Goal: Task Accomplishment & Management: Use online tool/utility

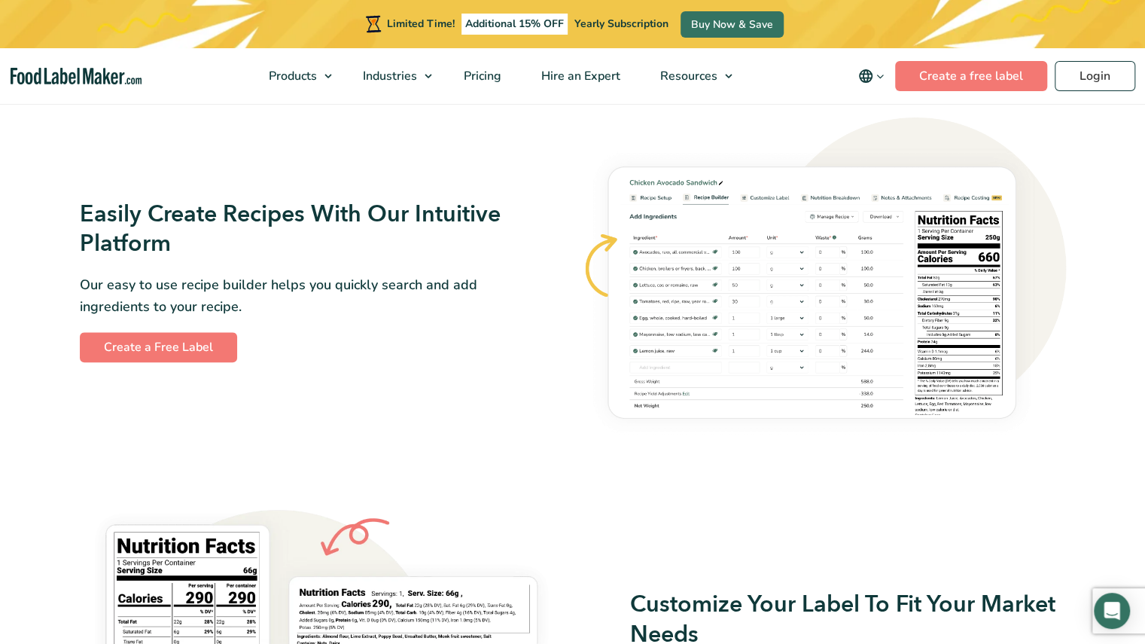
scroll to position [848, 0]
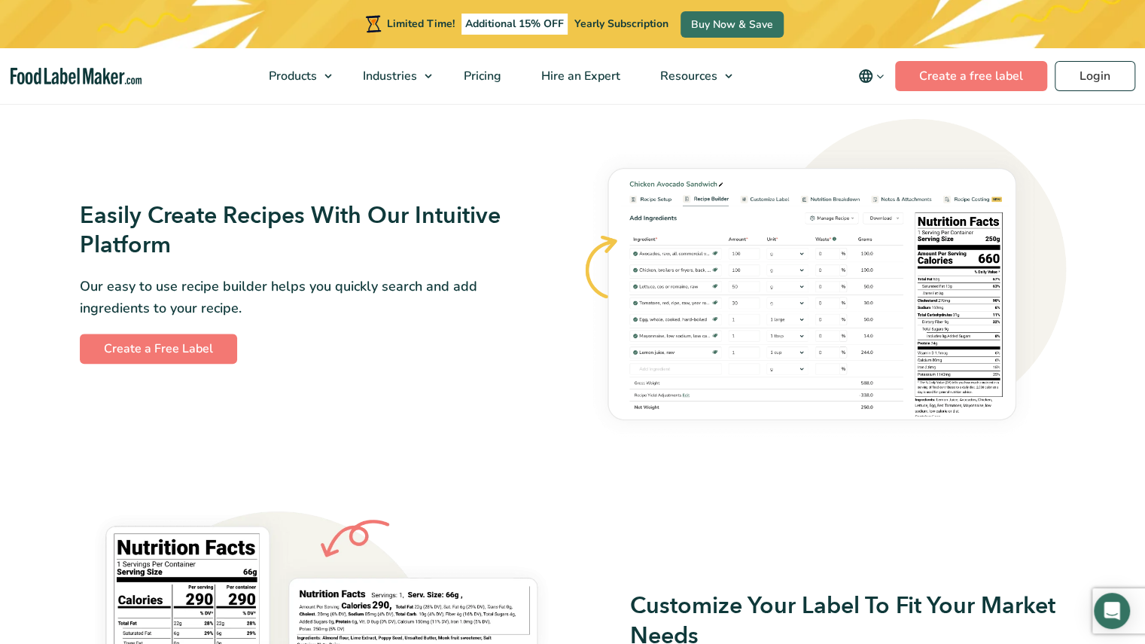
click at [254, 293] on p "Our easy to use recipe builder helps you quickly search and add ingredients to …" at bounding box center [298, 298] width 436 height 44
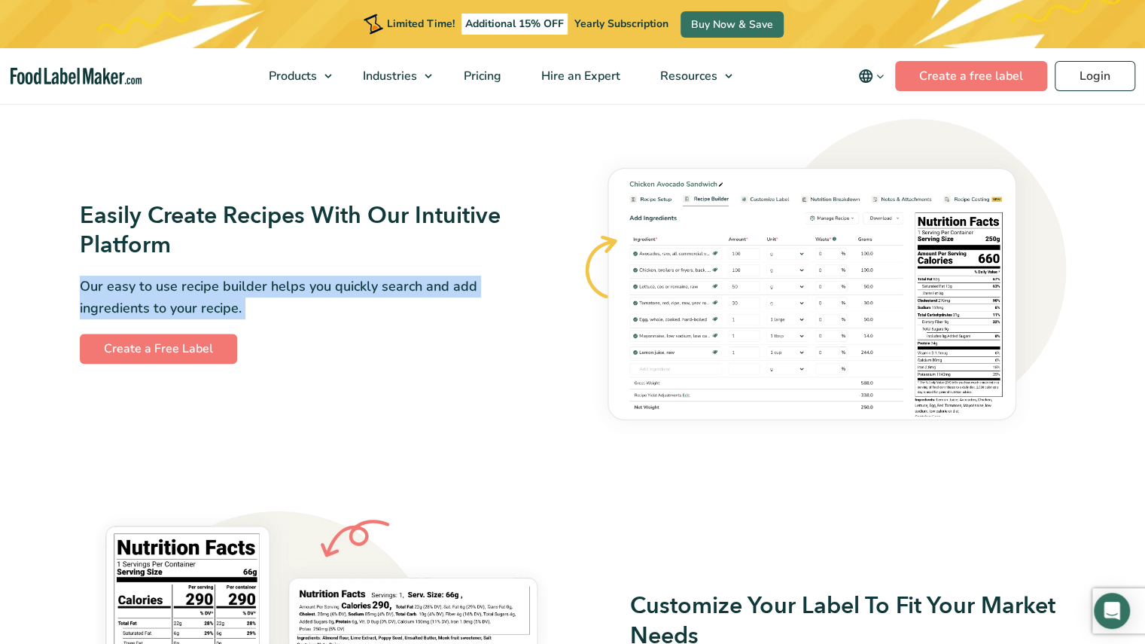
click at [254, 293] on p "Our easy to use recipe builder helps you quickly search and add ingredients to …" at bounding box center [298, 298] width 436 height 44
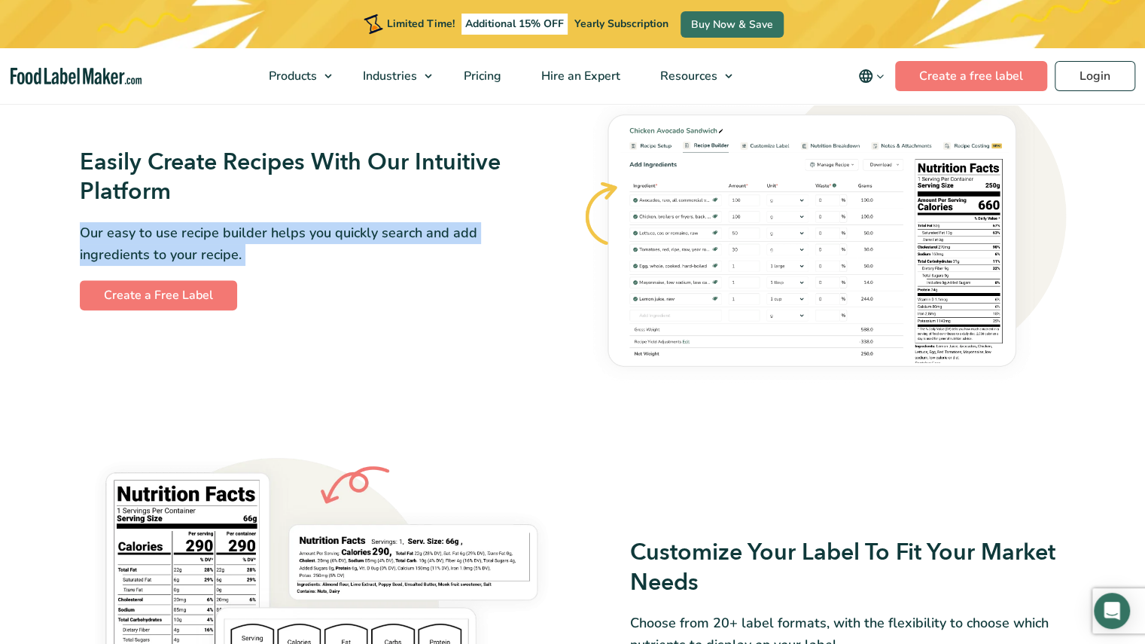
scroll to position [902, 0]
click at [282, 234] on p "Our easy to use recipe builder helps you quickly search and add ingredients to …" at bounding box center [298, 243] width 436 height 44
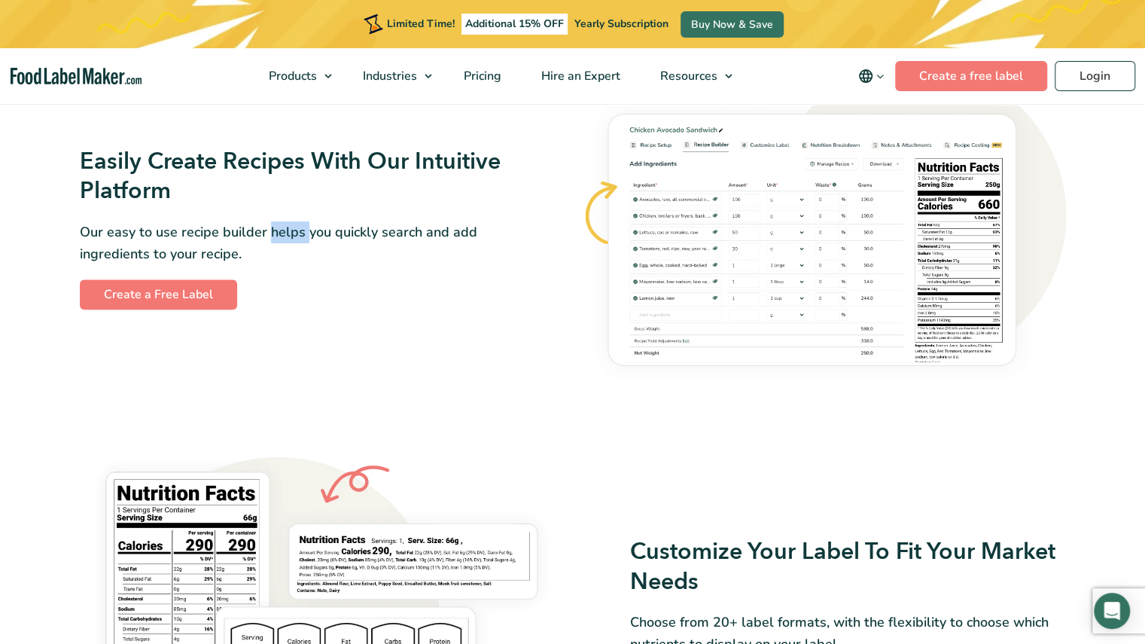
click at [282, 234] on p "Our easy to use recipe builder helps you quickly search and add ingredients to …" at bounding box center [298, 243] width 436 height 44
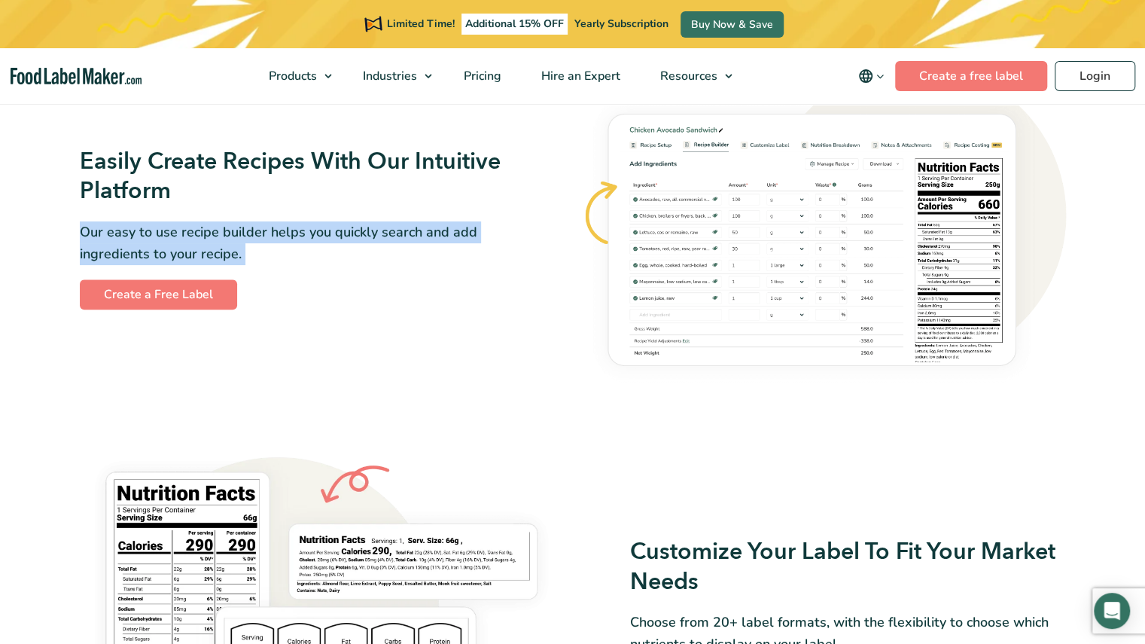
click at [282, 234] on p "Our easy to use recipe builder helps you quickly search and add ingredients to …" at bounding box center [298, 243] width 436 height 44
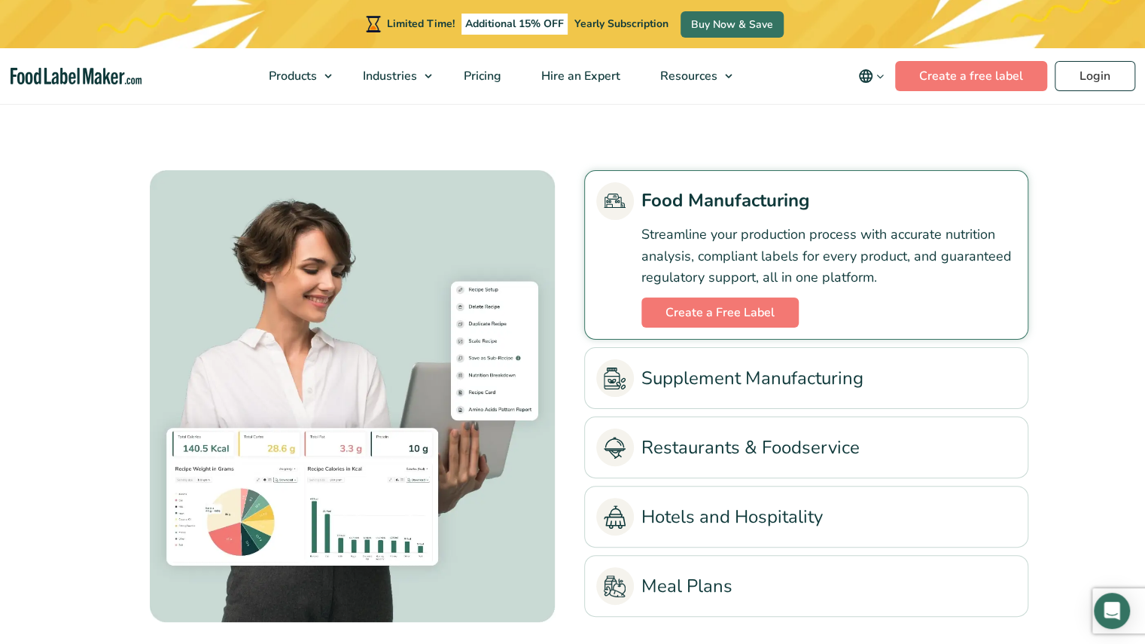
scroll to position [3435, 0]
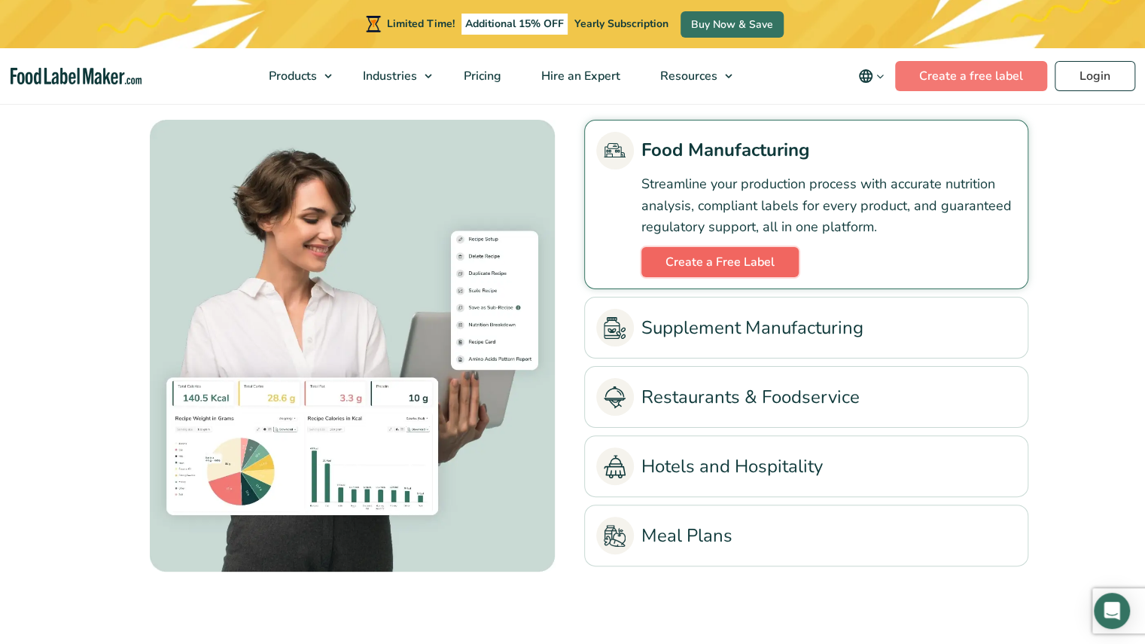
click at [727, 248] on link "Create a Free Label" at bounding box center [719, 262] width 157 height 30
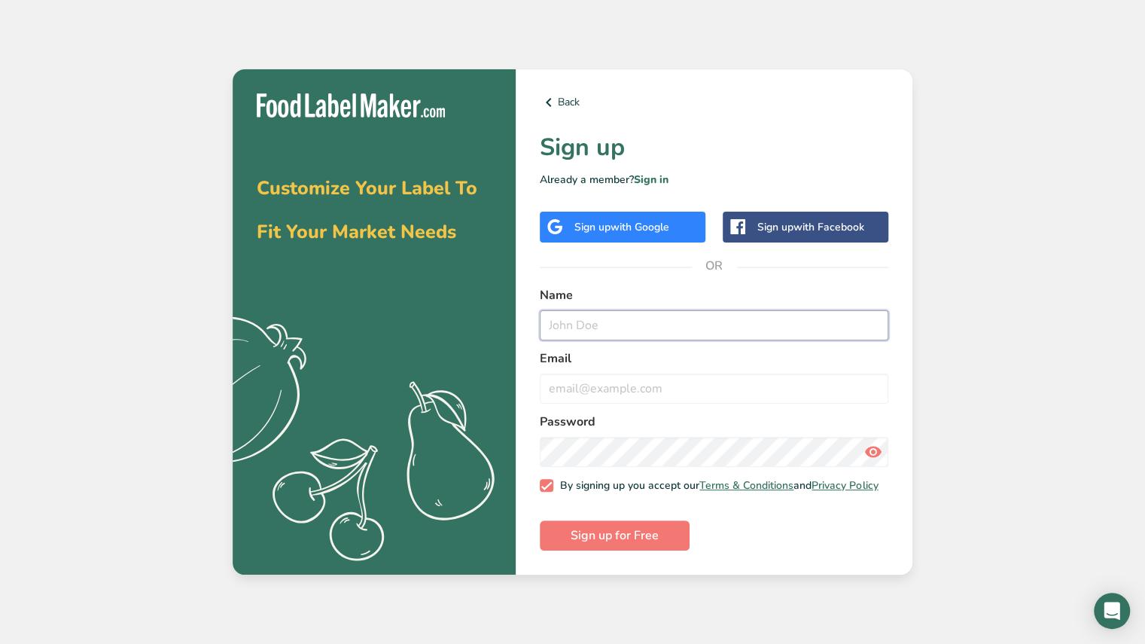
click at [611, 320] on input "text" at bounding box center [714, 325] width 349 height 30
click at [650, 224] on span "with Google" at bounding box center [639, 227] width 59 height 14
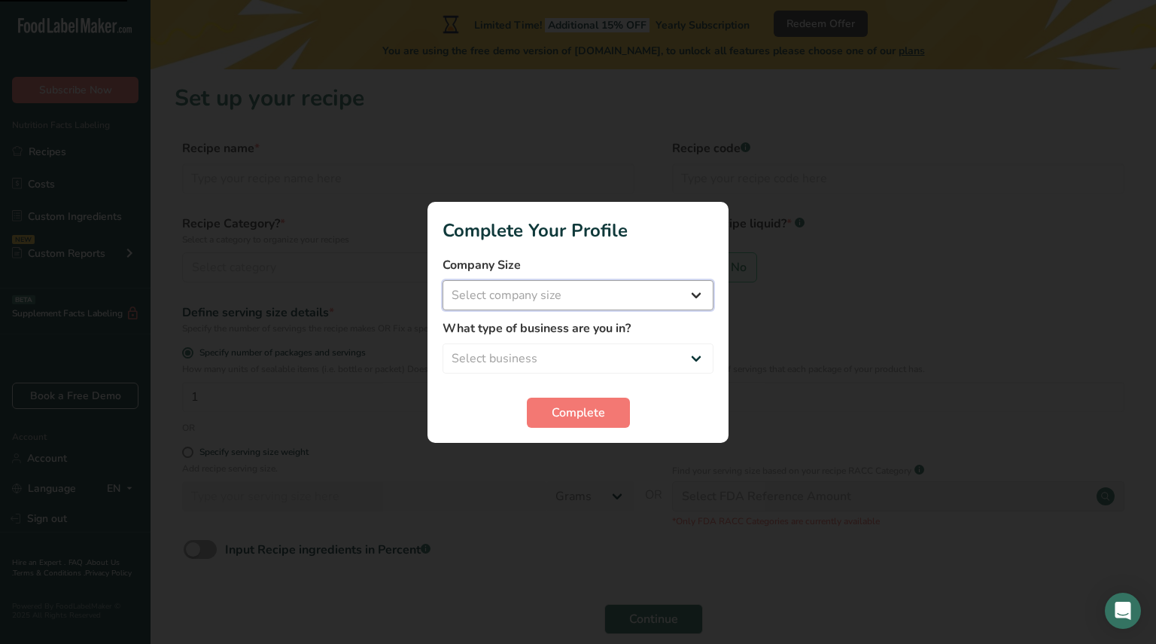
click at [635, 296] on select "Select company size Fewer than 10 Employees 10 to 50 Employees 51 to 500 Employ…" at bounding box center [578, 295] width 271 height 30
select select "1"
click at [443, 280] on select "Select company size Fewer than 10 Employees 10 to 50 Employees 51 to 500 Employ…" at bounding box center [578, 295] width 271 height 30
click at [595, 353] on select "Select business Packaged Food Manufacturer Restaurant & Cafe Bakery Meal Plans …" at bounding box center [578, 358] width 271 height 30
select select "1"
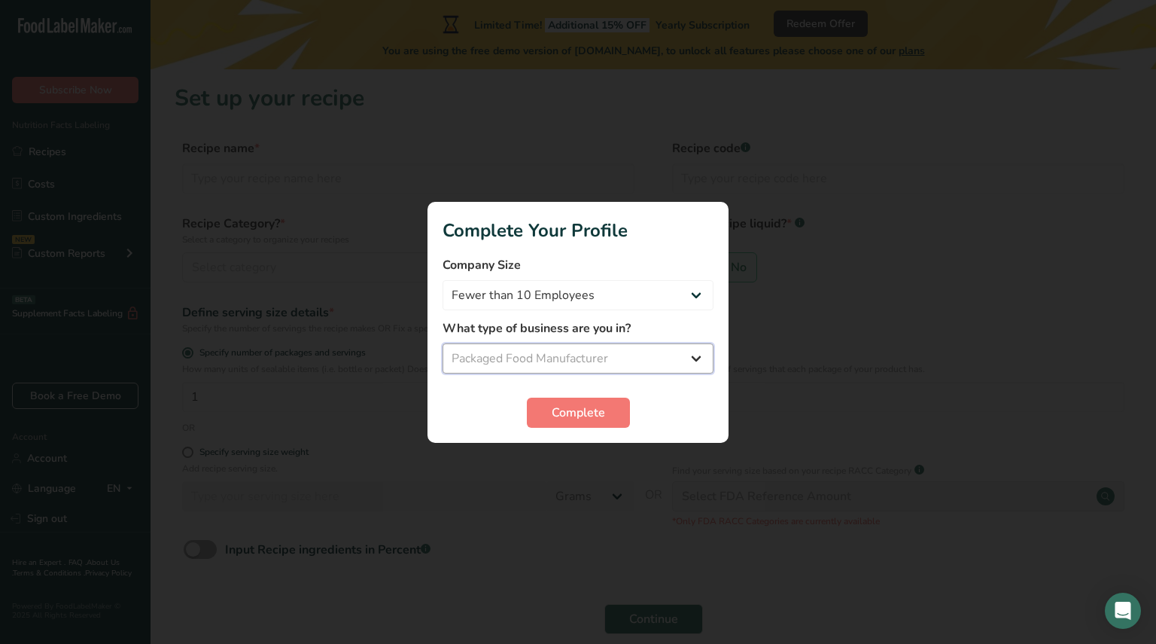
click at [443, 343] on select "Select business Packaged Food Manufacturer Restaurant & Cafe Bakery Meal Plans …" at bounding box center [578, 358] width 271 height 30
click at [577, 413] on span "Complete" at bounding box center [578, 412] width 53 height 18
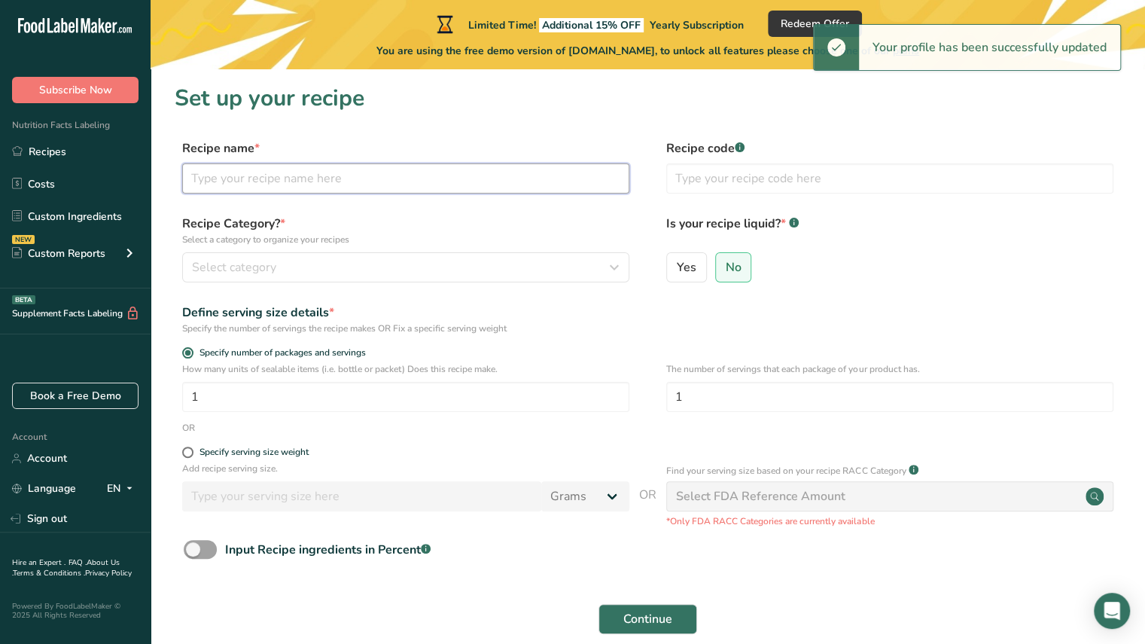
click at [215, 192] on input "text" at bounding box center [405, 178] width 447 height 30
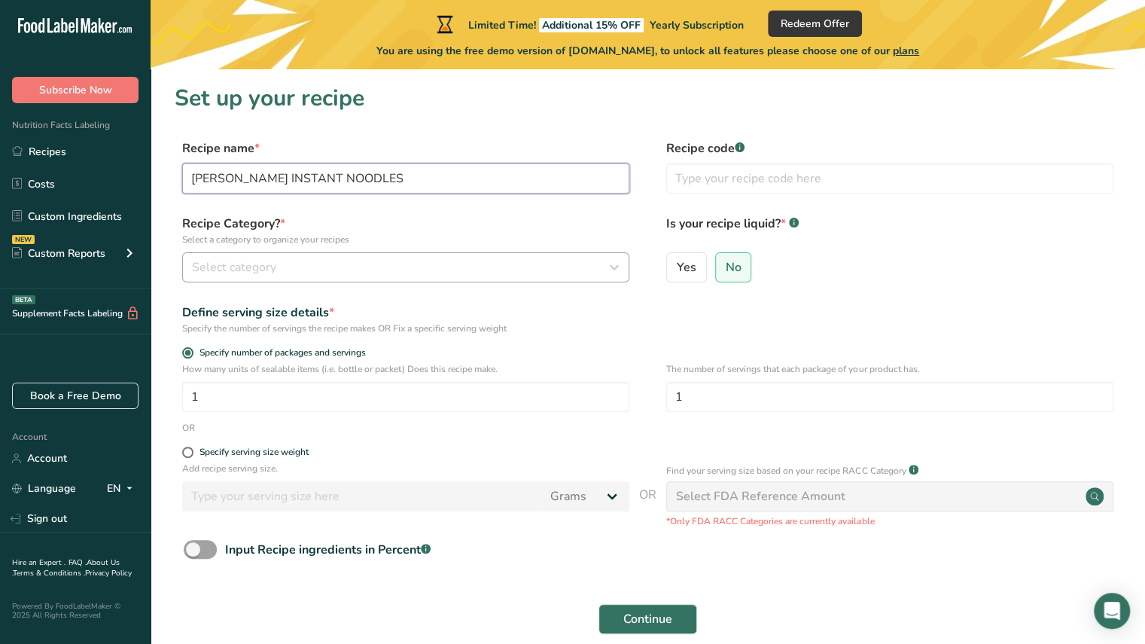
type input "[PERSON_NAME] INSTANT NOODLES"
click at [257, 265] on span "Select category" at bounding box center [234, 267] width 84 height 18
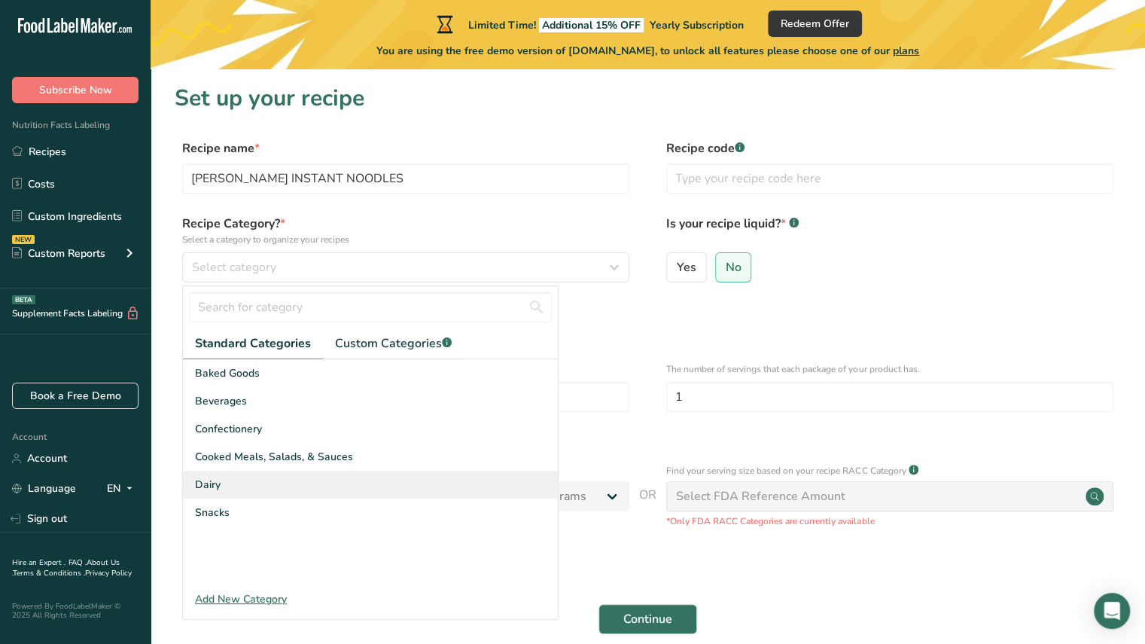
drag, startPoint x: 259, startPoint y: 598, endPoint x: 312, endPoint y: 489, distance: 121.2
click at [312, 489] on div "Standard Categories Custom Categories .a-a{fill:#347362;}.b-a{fill:#fff;} Baked…" at bounding box center [370, 446] width 375 height 321
click at [361, 349] on span "Custom Categories .a-a{fill:#347362;}.b-a{fill:#fff;}" at bounding box center [393, 343] width 117 height 18
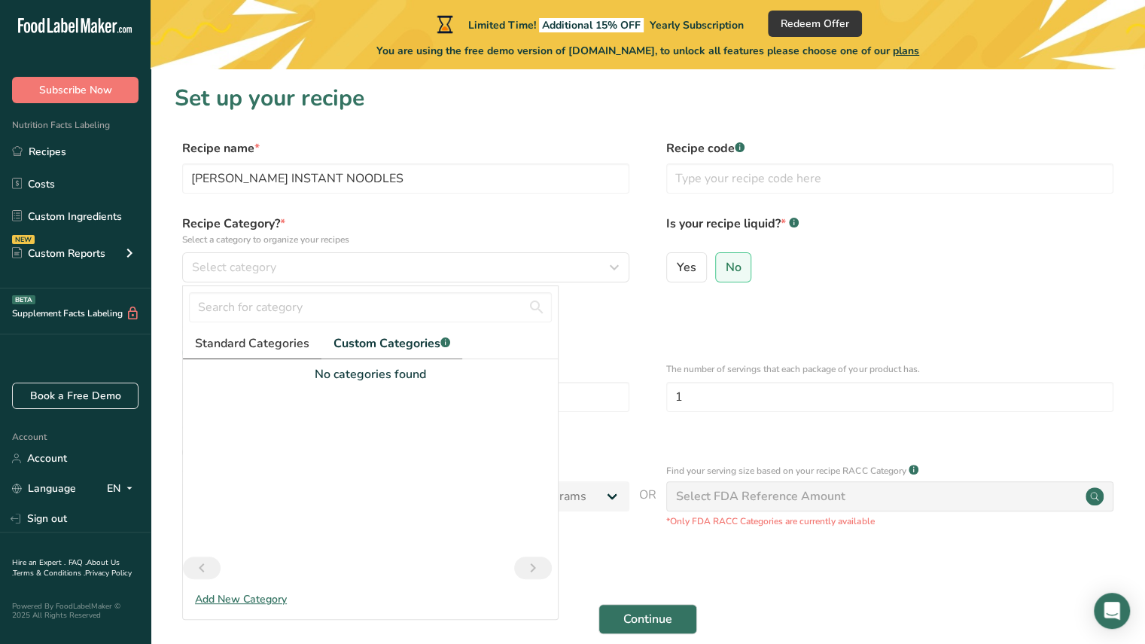
click at [263, 356] on link "Standard Categories" at bounding box center [252, 343] width 139 height 31
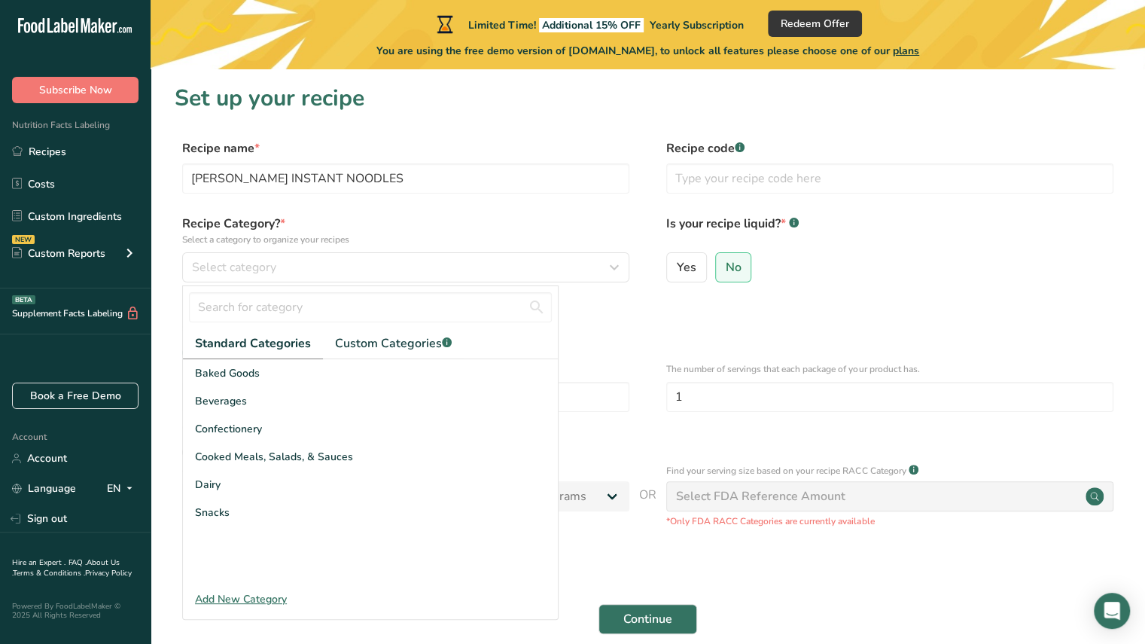
click at [264, 599] on div "Add New Category" at bounding box center [370, 599] width 375 height 16
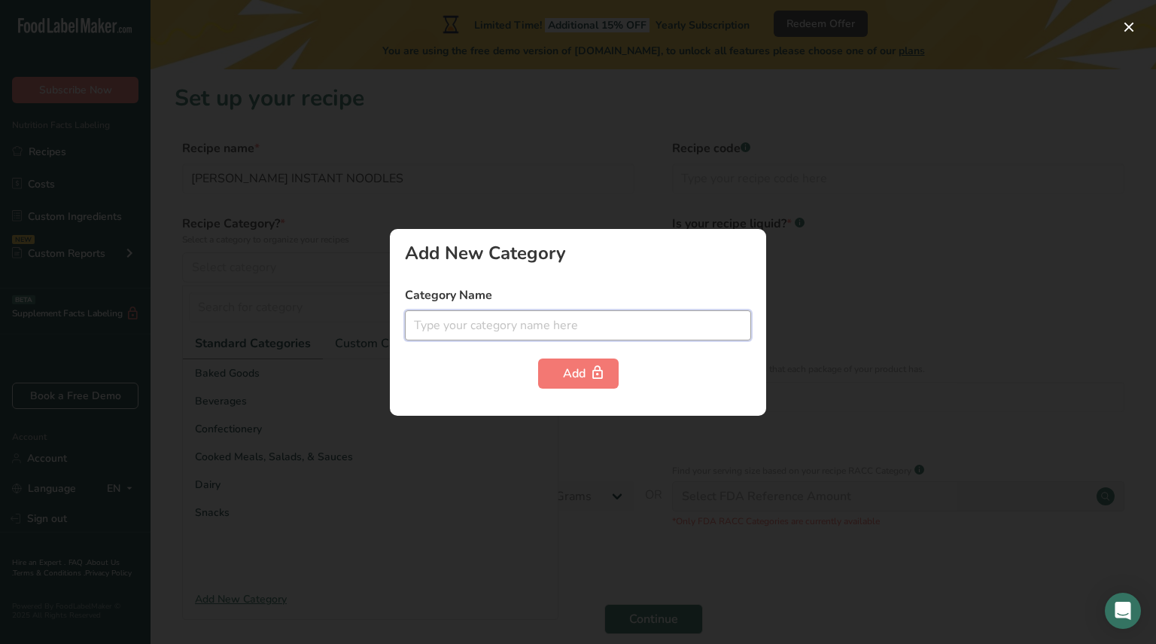
click at [501, 327] on input "text" at bounding box center [578, 325] width 346 height 30
type input "N"
type input "Noodles"
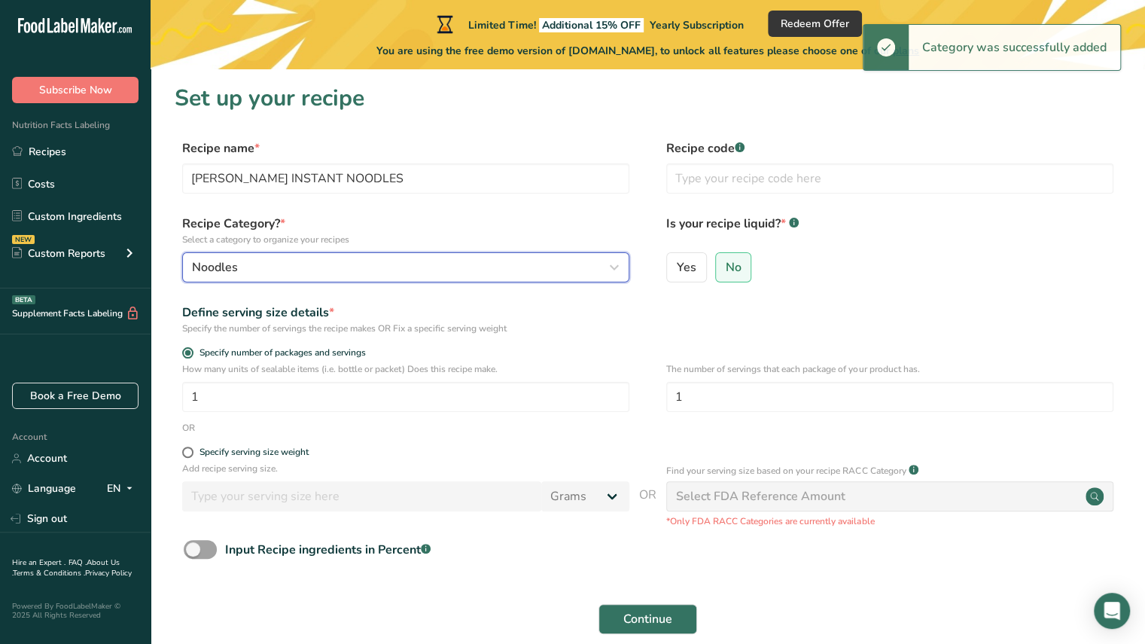
click at [419, 278] on button "Noodles" at bounding box center [405, 267] width 447 height 30
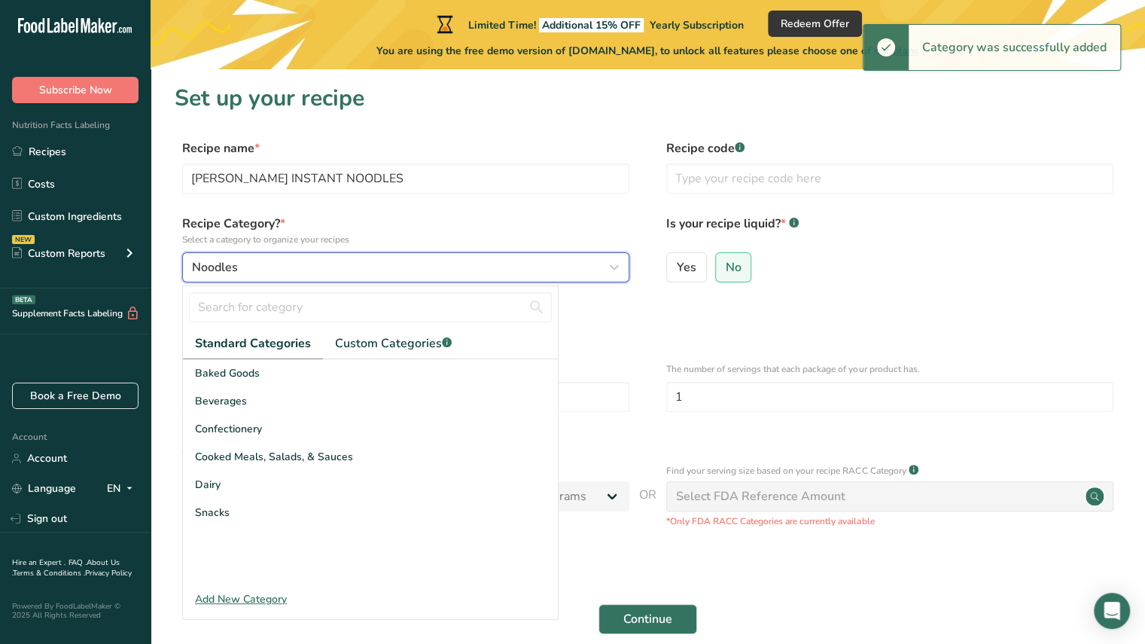
click at [419, 278] on button "Noodles" at bounding box center [405, 267] width 447 height 30
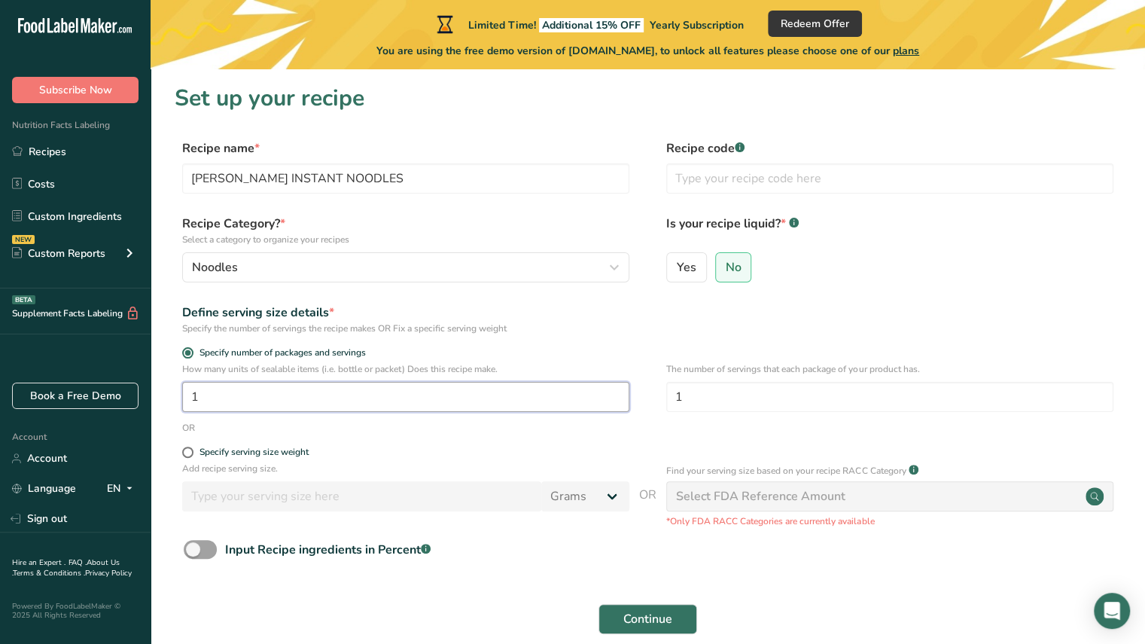
click at [291, 404] on input "1" at bounding box center [405, 397] width 447 height 30
drag, startPoint x: 291, startPoint y: 404, endPoint x: 181, endPoint y: 392, distance: 110.6
click at [181, 392] on div "How many units of sealable items (i.e. bottle or packet) Does this recipe make.…" at bounding box center [648, 391] width 946 height 59
click at [229, 394] on input "1" at bounding box center [405, 397] width 447 height 30
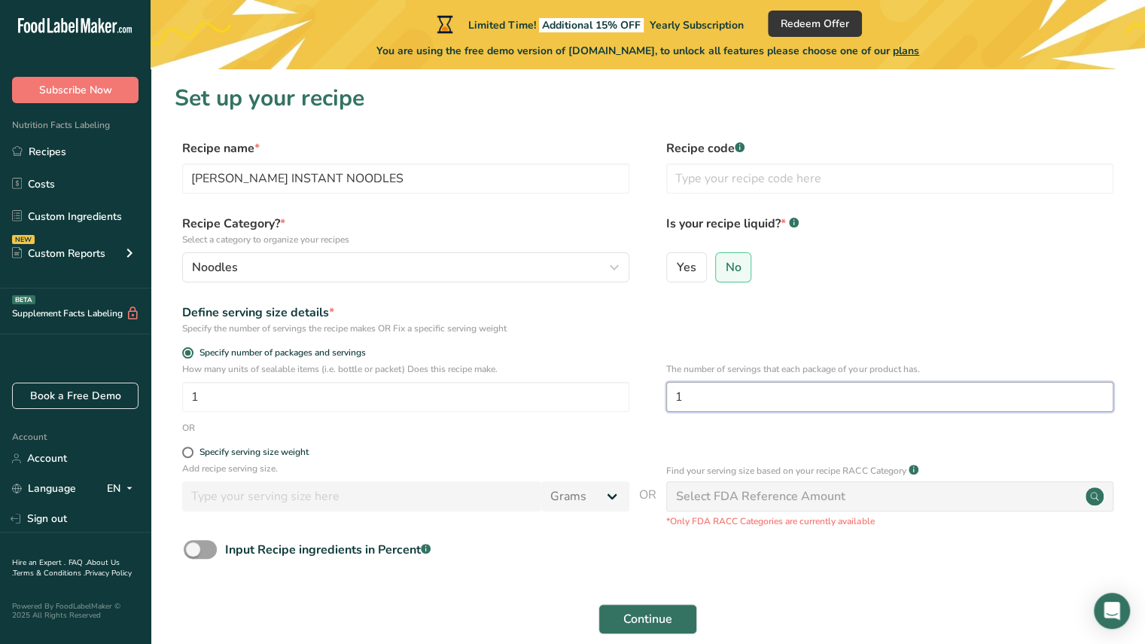
click at [688, 391] on input "1" at bounding box center [889, 397] width 447 height 30
click at [188, 453] on span at bounding box center [187, 451] width 11 height 11
click at [188, 453] on input "Specify serving size weight" at bounding box center [187, 452] width 10 height 10
radio input "true"
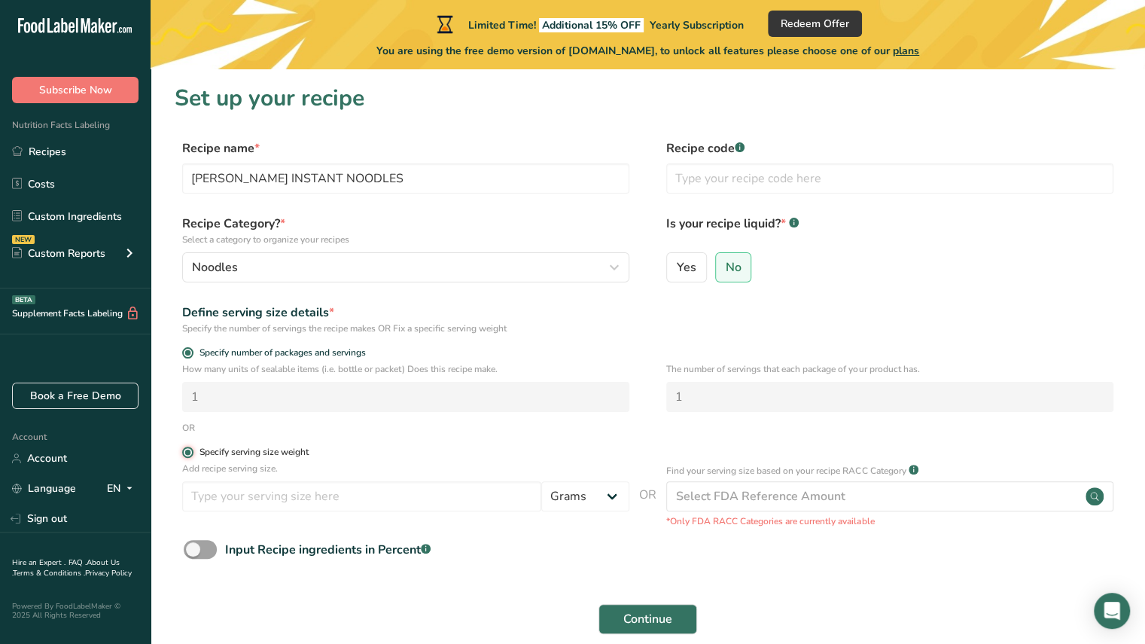
radio input "false"
click at [248, 498] on input "number" at bounding box center [361, 496] width 359 height 30
click at [833, 473] on p "Find your serving size based on your recipe RACC Category" at bounding box center [785, 471] width 239 height 14
click at [805, 524] on p "*Only FDA RACC Categories are currently available" at bounding box center [889, 521] width 447 height 14
click at [589, 511] on div "Add recipe serving size. Grams kg mg mcg lb oz l mL fl oz tbsp tsp cup qt gallon" at bounding box center [405, 489] width 447 height 57
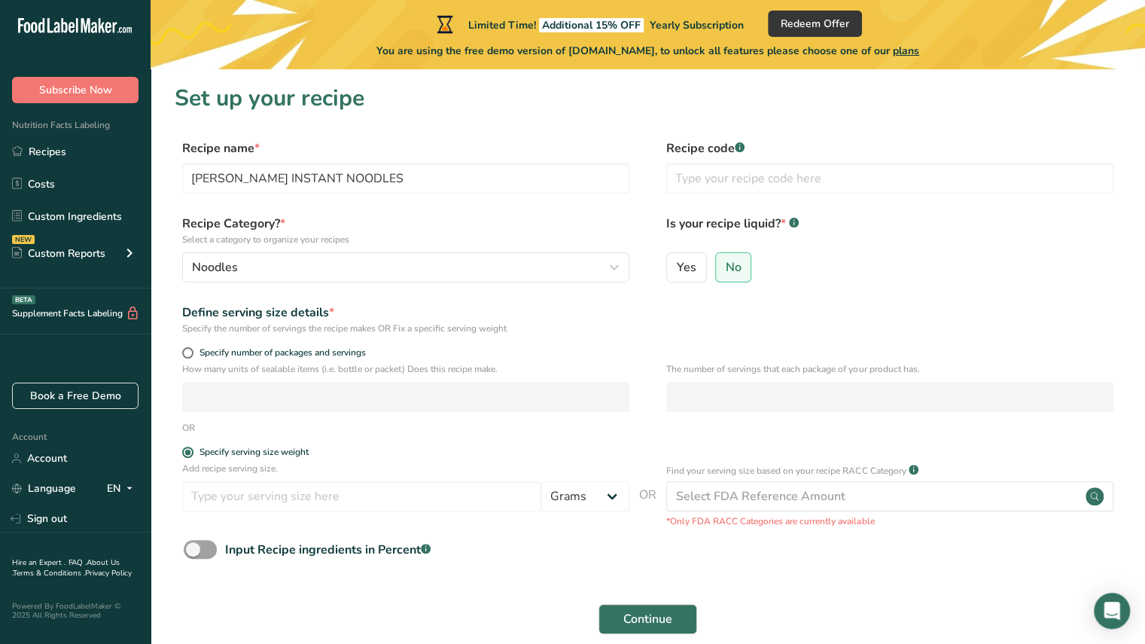
click at [590, 513] on div "Add recipe serving size. Grams kg mg mcg lb oz l mL fl oz tbsp tsp cup qt gallon" at bounding box center [405, 489] width 447 height 57
click at [588, 498] on select "Grams kg mg mcg lb oz l mL fl oz tbsp tsp cup qt gallon" at bounding box center [585, 496] width 88 height 30
click at [297, 498] on input "number" at bounding box center [361, 496] width 359 height 30
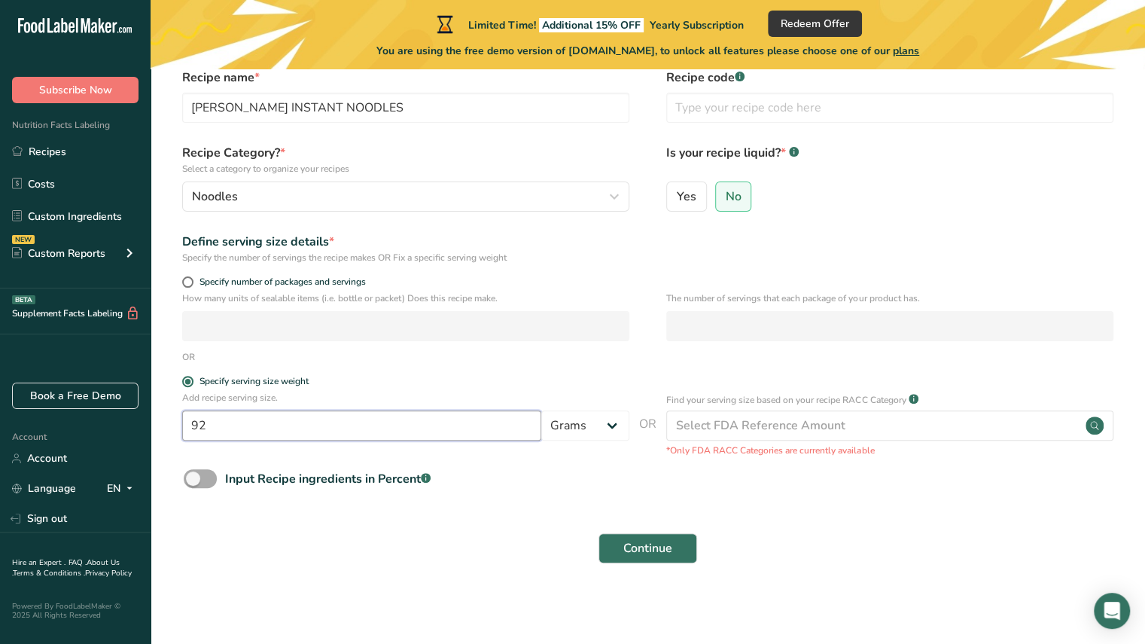
type input "92"
click at [202, 478] on span at bounding box center [200, 478] width 33 height 19
click at [193, 478] on input "Input Recipe ingredients in Percent .a-a{fill:#347362;}.b-a{fill:#fff;}" at bounding box center [189, 478] width 10 height 10
checkbox input "true"
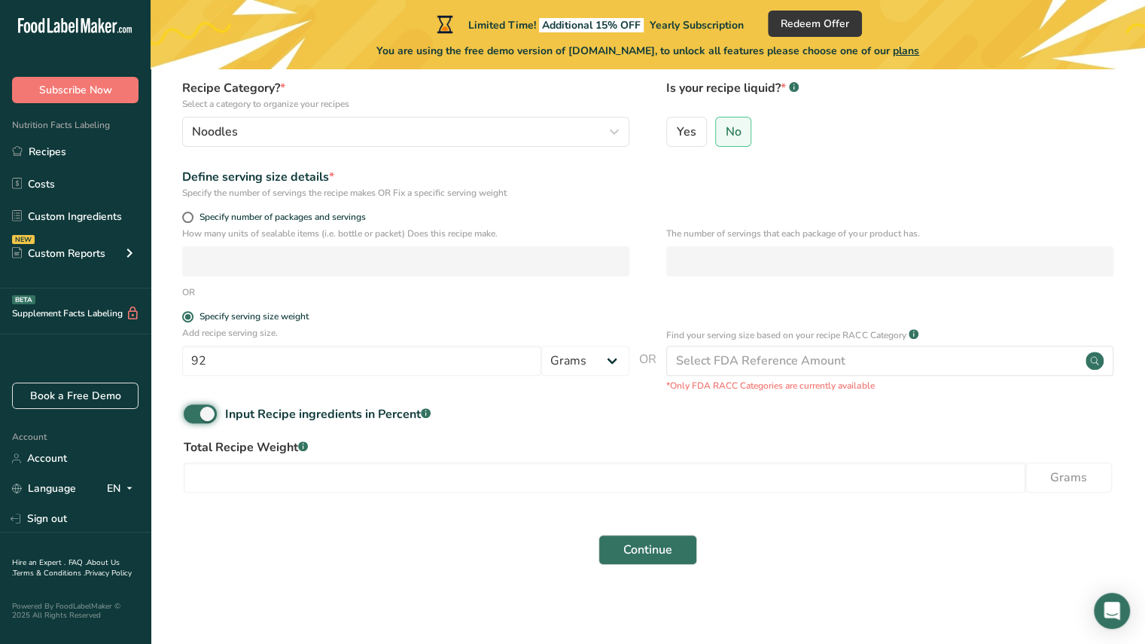
scroll to position [137, 0]
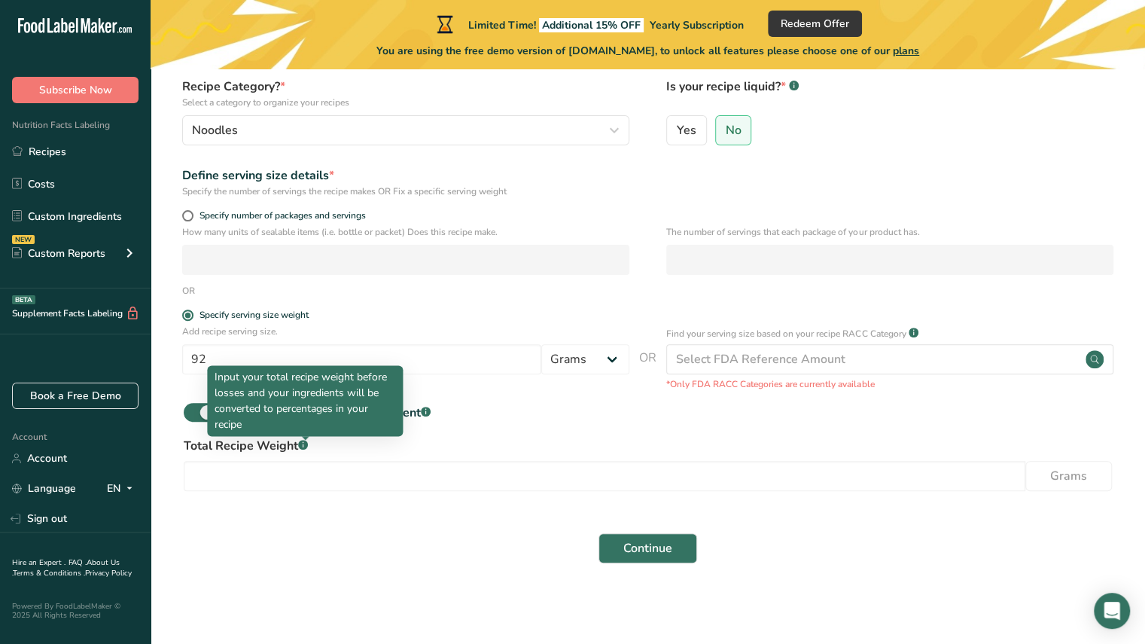
click at [239, 367] on div "Input your total recipe weight before losses and your ingredients will be conve…" at bounding box center [305, 400] width 196 height 71
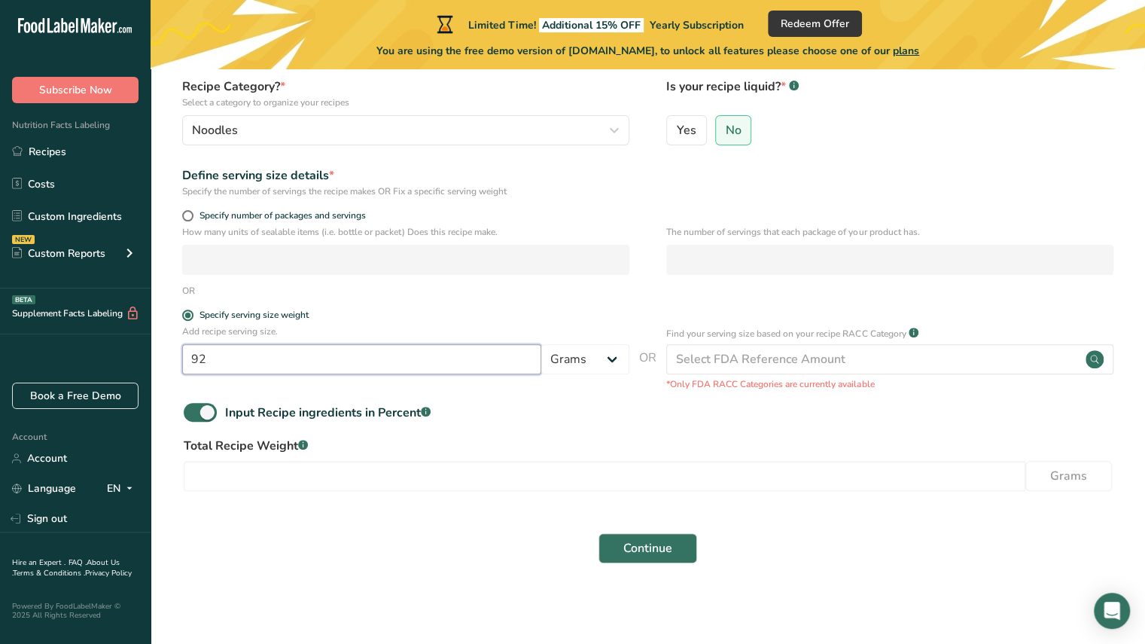
click at [224, 356] on input "92" at bounding box center [361, 359] width 359 height 30
type input "9"
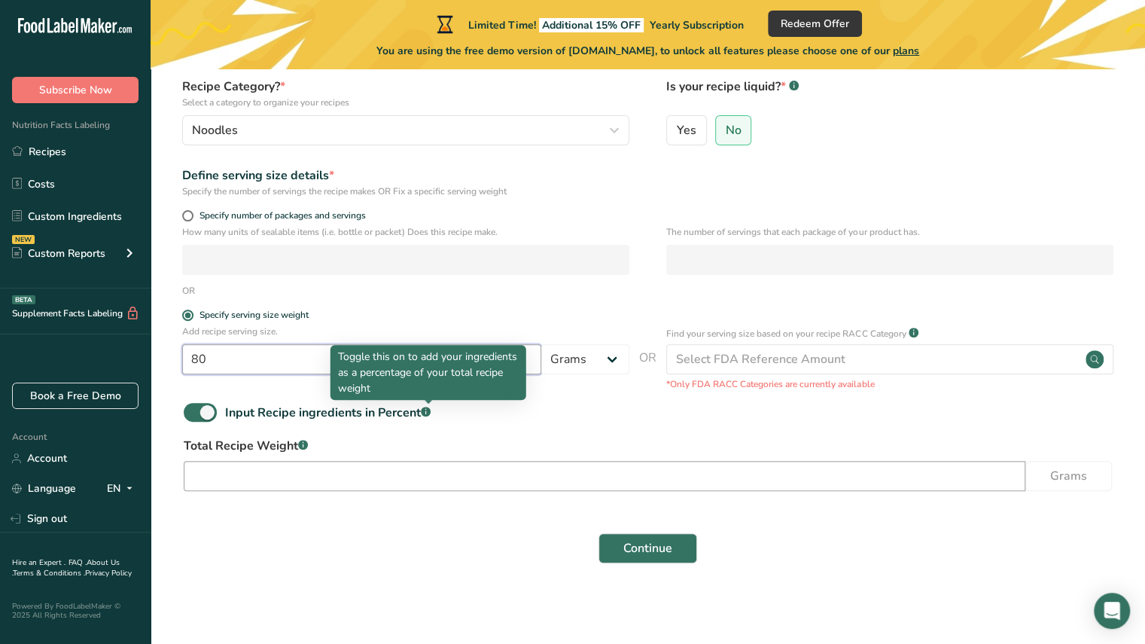
type input "80"
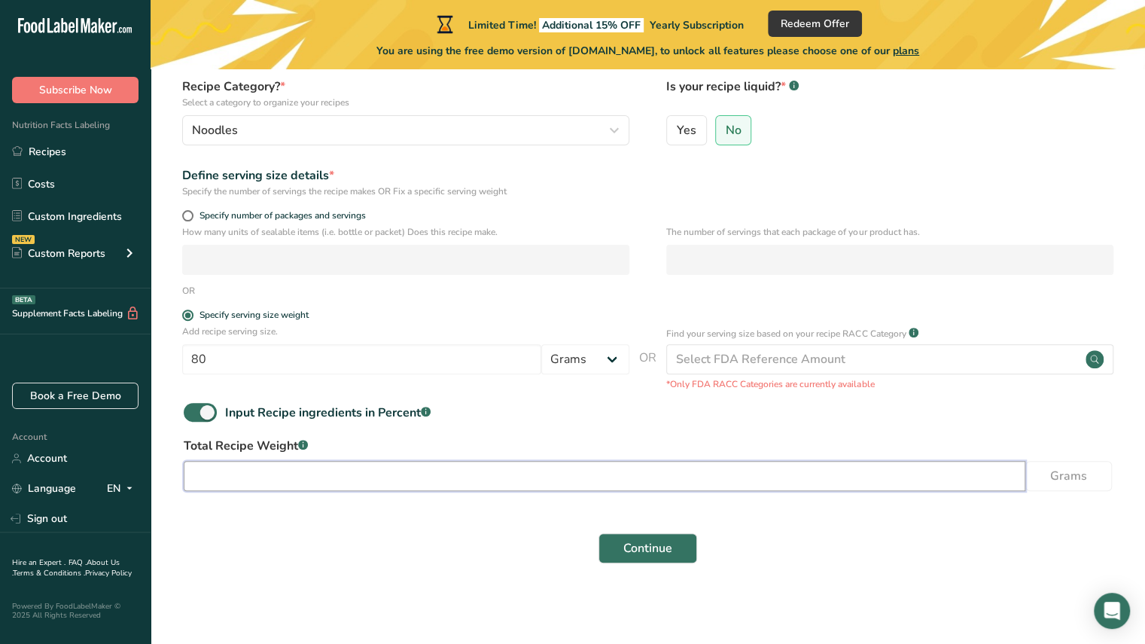
click at [357, 483] on input "number" at bounding box center [605, 476] width 842 height 30
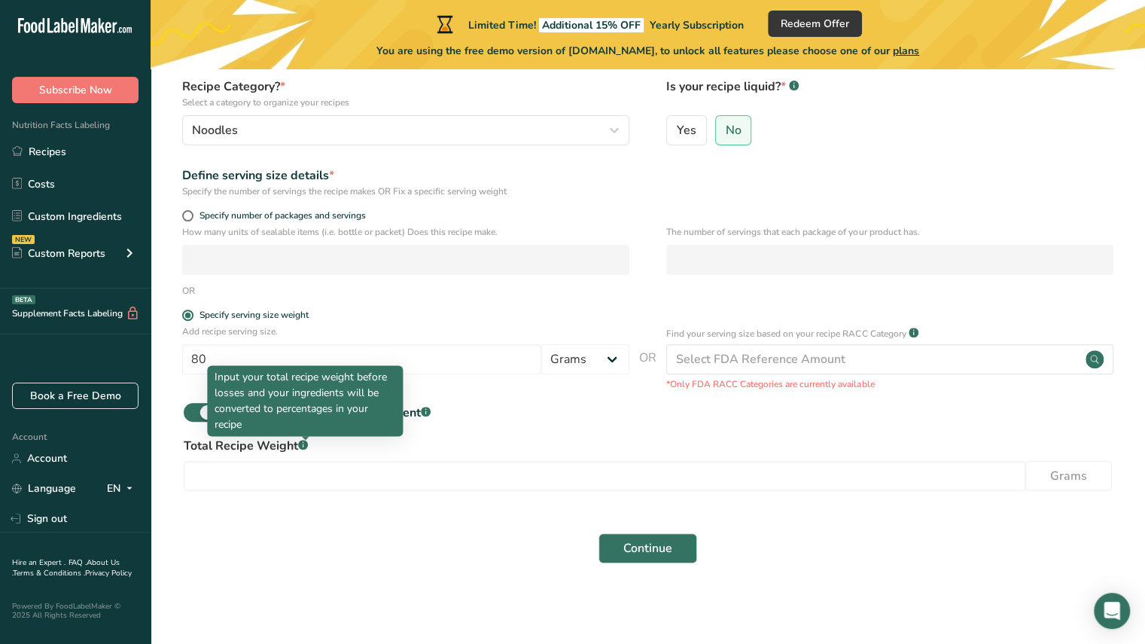
click at [303, 449] on rect at bounding box center [303, 445] width 10 height 10
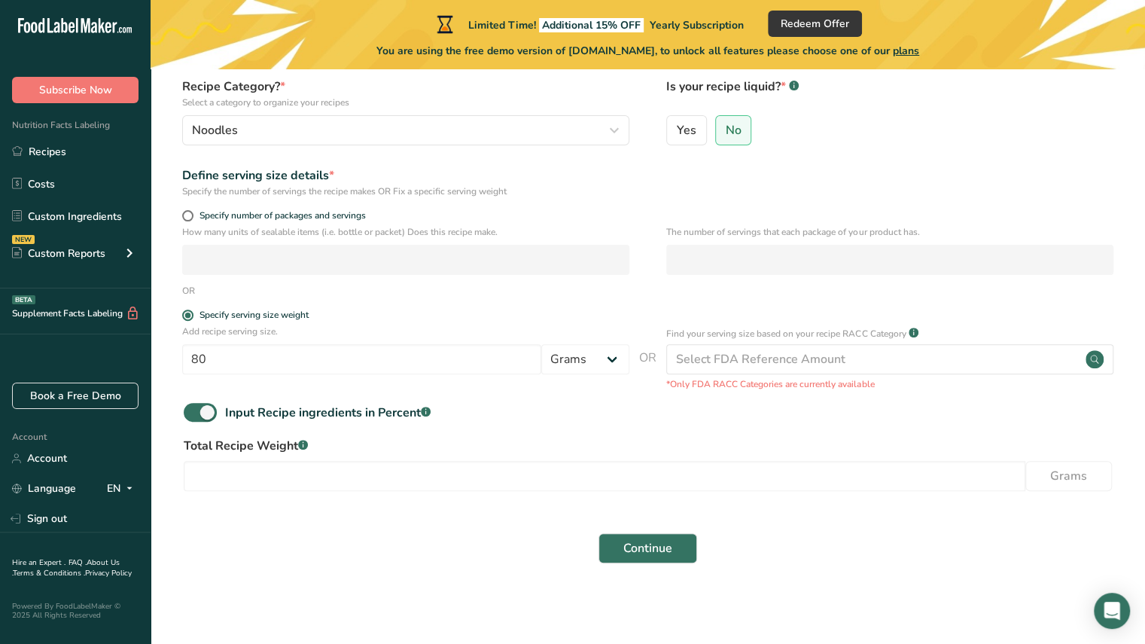
click at [315, 496] on div "Total Recipe Weight .a-a{fill:#347362;}.b-a{fill:#fff;} Grams" at bounding box center [648, 468] width 946 height 63
click at [217, 404] on span "Input Recipe ingredients in Percent .a-a{fill:#347362;}.b-a{fill:#fff;}" at bounding box center [324, 412] width 214 height 18
click at [193, 407] on input "Input Recipe ingredients in Percent .a-a{fill:#347362;}.b-a{fill:#fff;}" at bounding box center [189, 412] width 10 height 10
checkbox input "false"
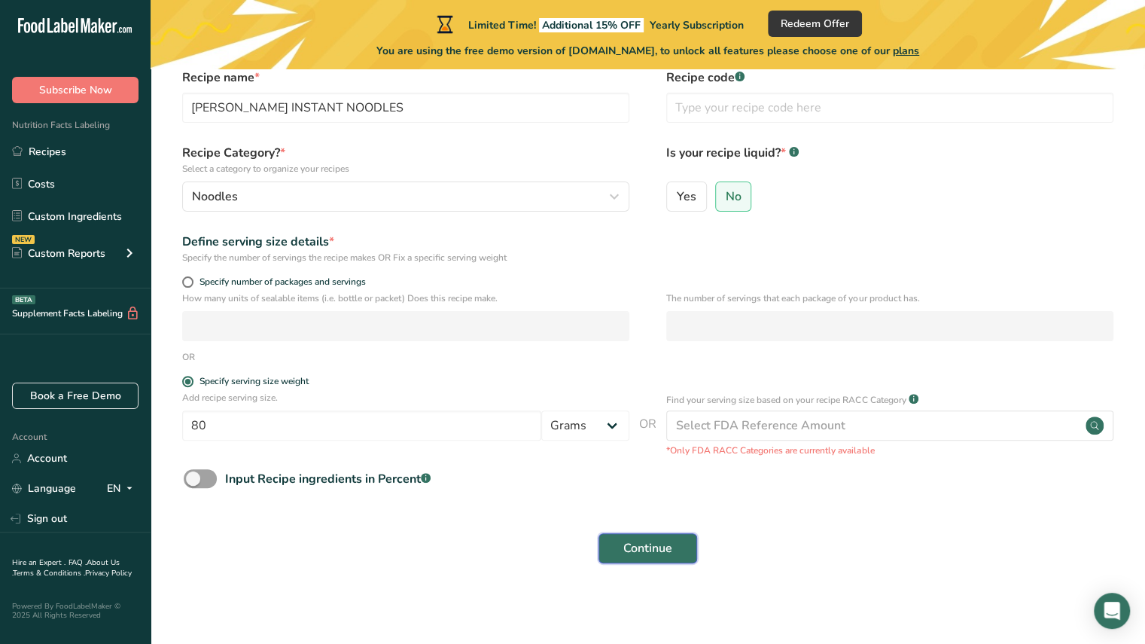
click at [661, 541] on span "Continue" at bounding box center [647, 548] width 49 height 18
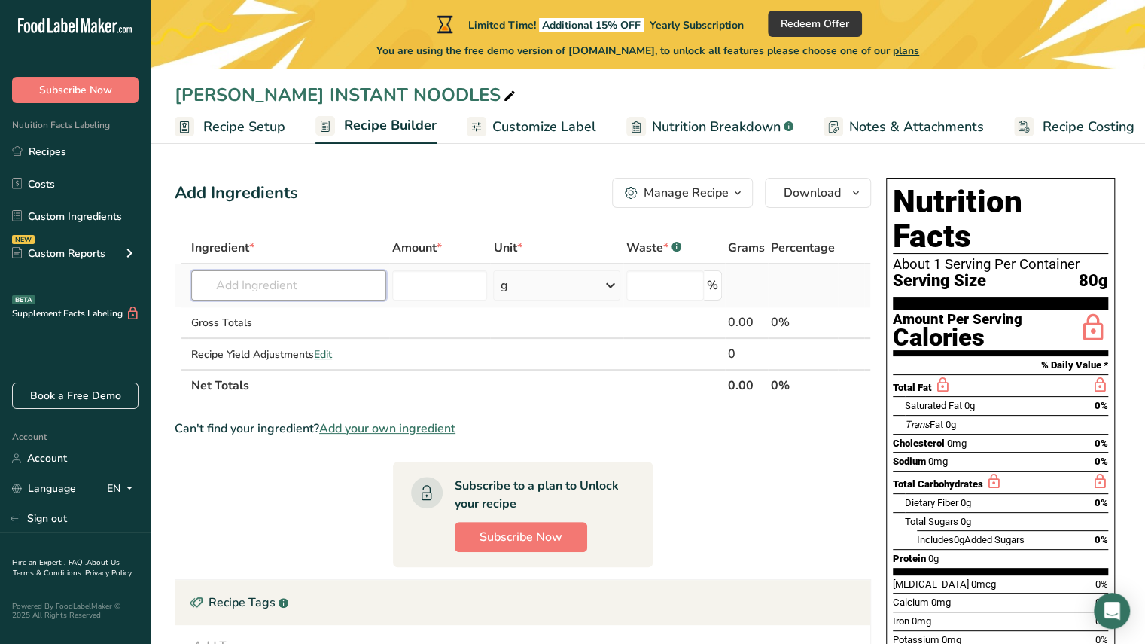
click at [257, 281] on input "text" at bounding box center [288, 285] width 195 height 30
click at [465, 278] on input "number" at bounding box center [439, 285] width 95 height 30
click at [654, 279] on input "number" at bounding box center [665, 285] width 78 height 30
click at [793, 406] on section "Ingredient * Amount * Unit * Waste * .a-a{fill:#347362;}.b-a{fill:#fff;} Grams …" at bounding box center [523, 517] width 696 height 571
click at [417, 286] on input "number" at bounding box center [439, 285] width 95 height 30
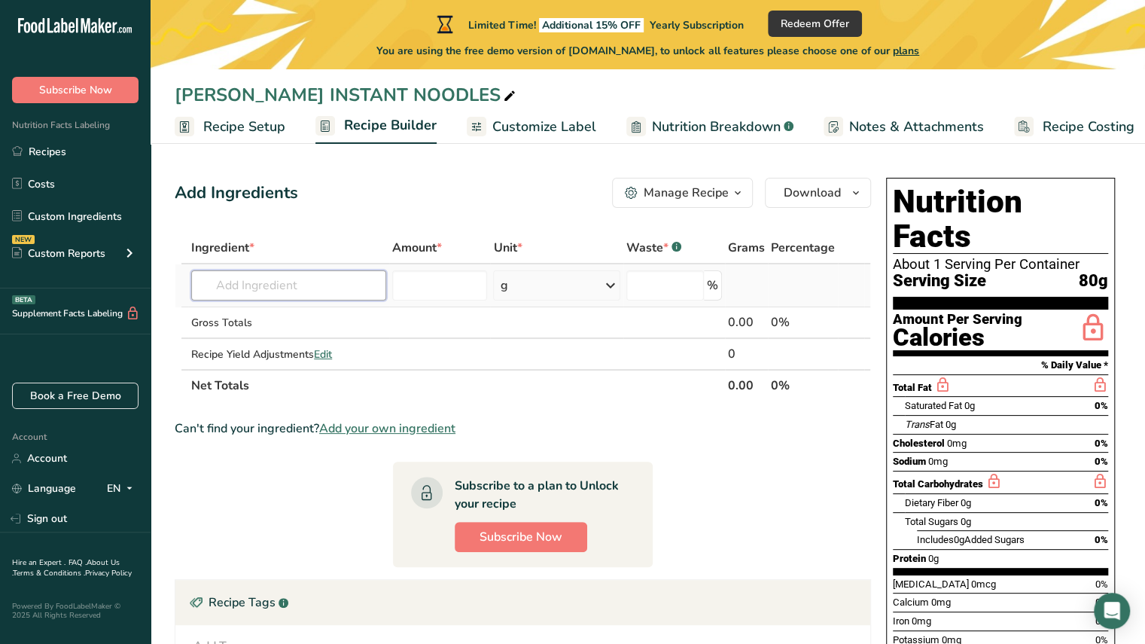
click at [295, 289] on input "text" at bounding box center [288, 285] width 195 height 30
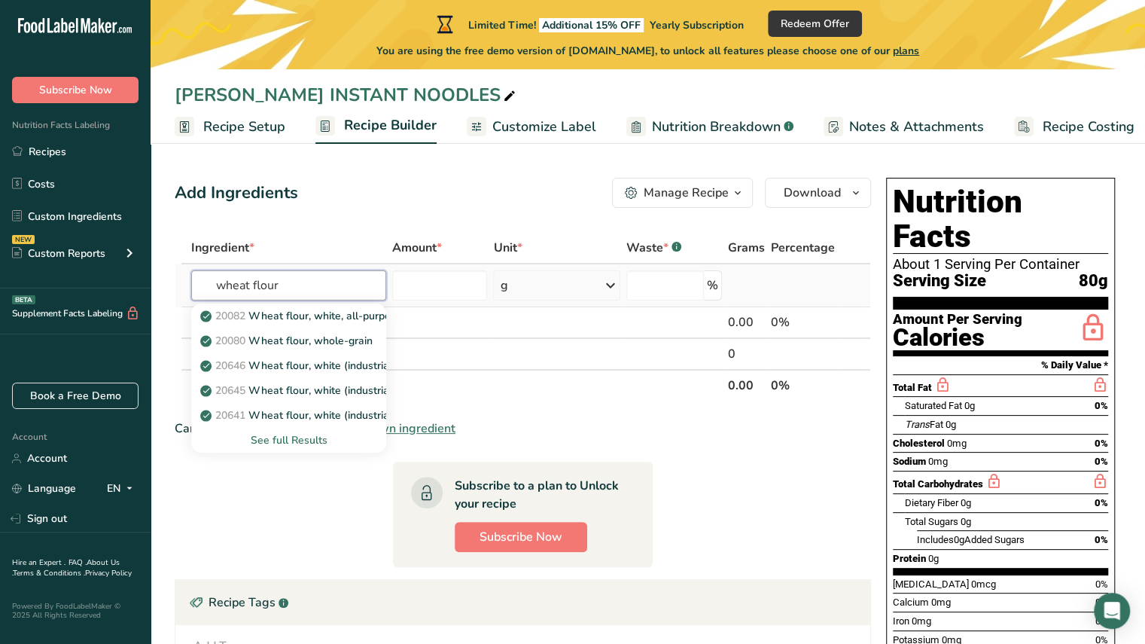
type input "wheat flour"
click at [307, 437] on div "See full Results" at bounding box center [288, 440] width 171 height 16
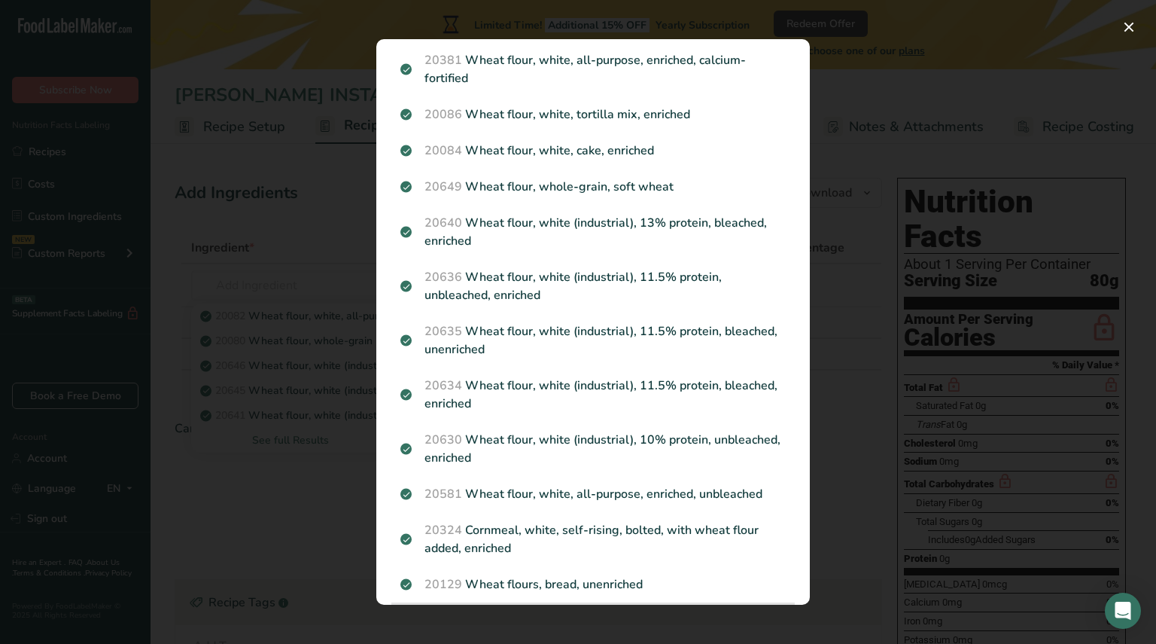
scroll to position [584, 0]
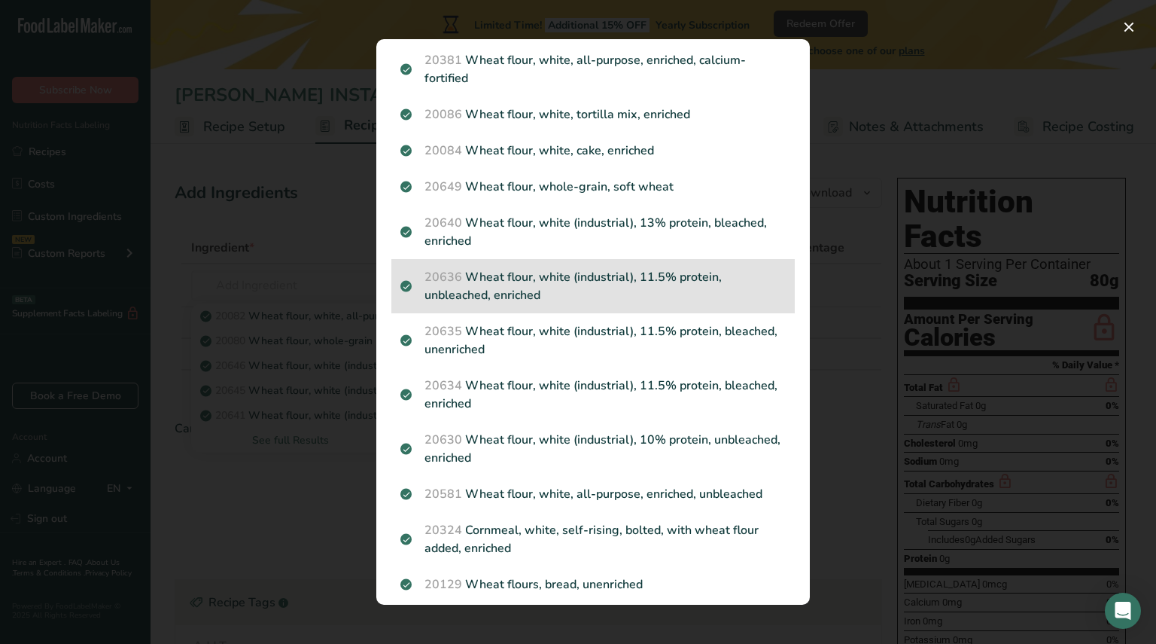
click at [602, 281] on p "20636 Wheat flour, white (industrial), 11.5% protein, unbleached, enriched" at bounding box center [592, 286] width 385 height 36
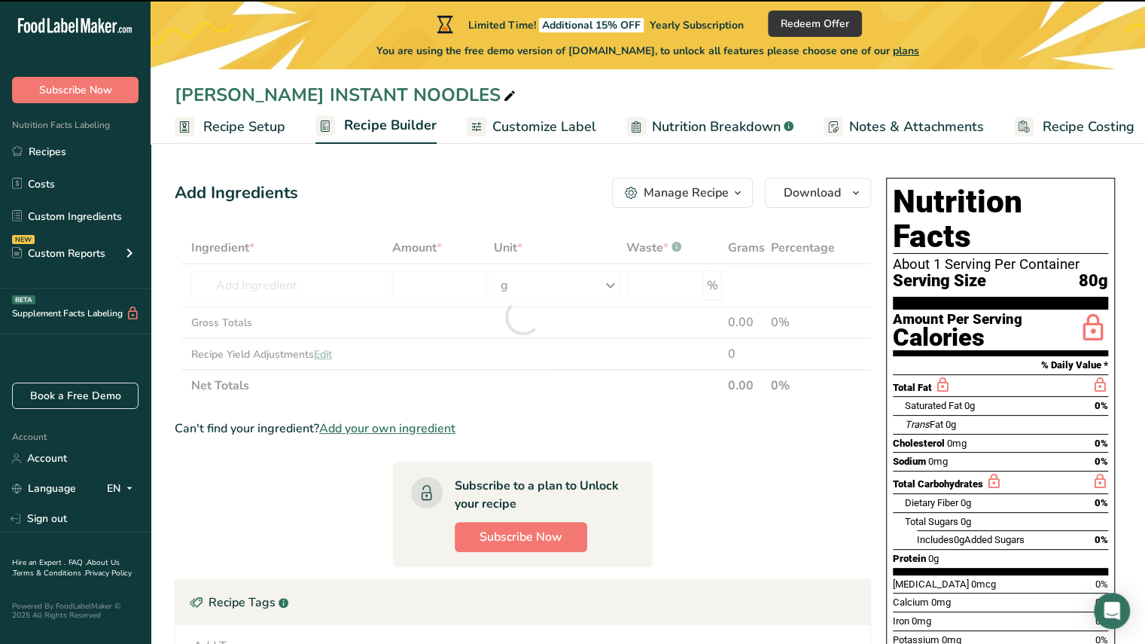
type input "0"
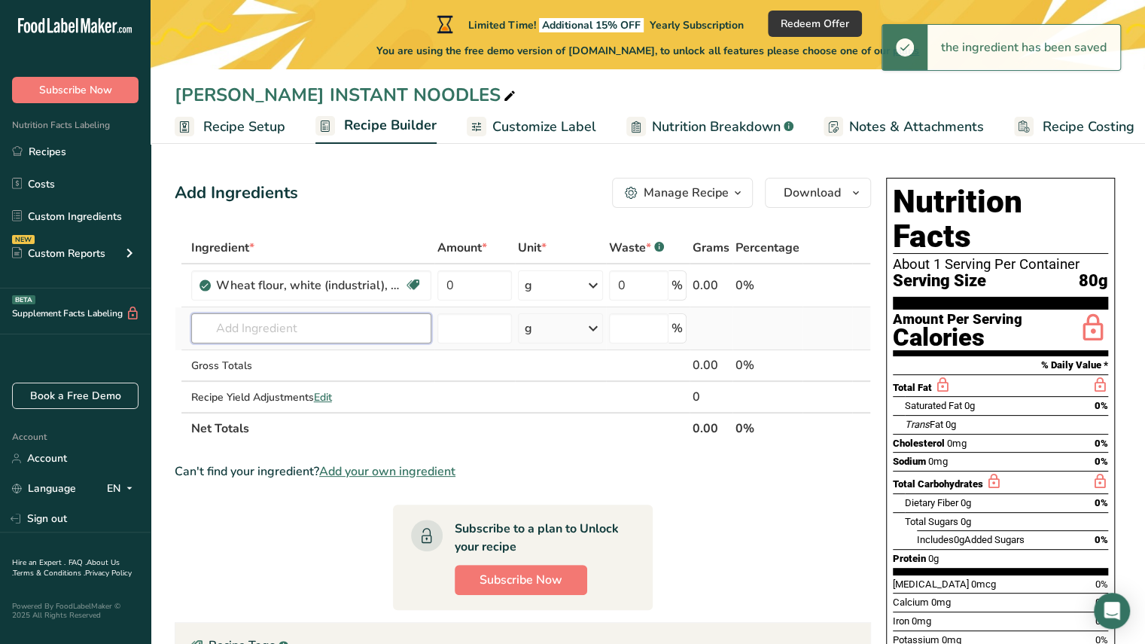
click at [321, 329] on input "text" at bounding box center [311, 328] width 240 height 30
drag, startPoint x: 469, startPoint y: 288, endPoint x: 427, endPoint y: 281, distance: 42.8
click at [427, 281] on tr "Wheat flour, white (industrial), 11.5% protein, unbleached, enriched Dairy free…" at bounding box center [522, 285] width 695 height 43
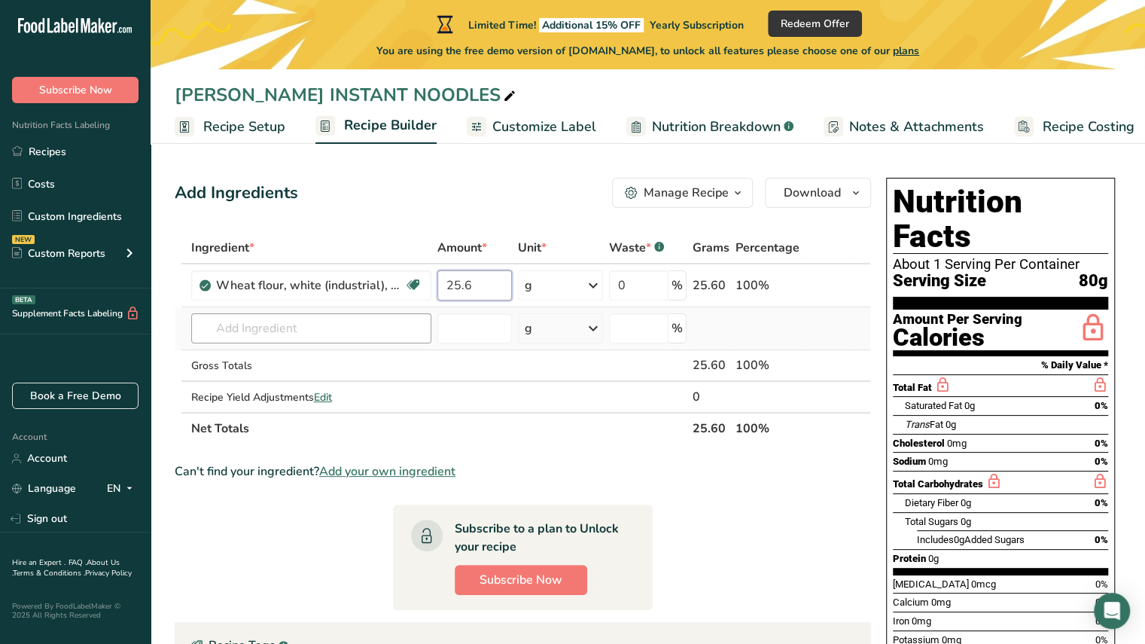
type input "25.6"
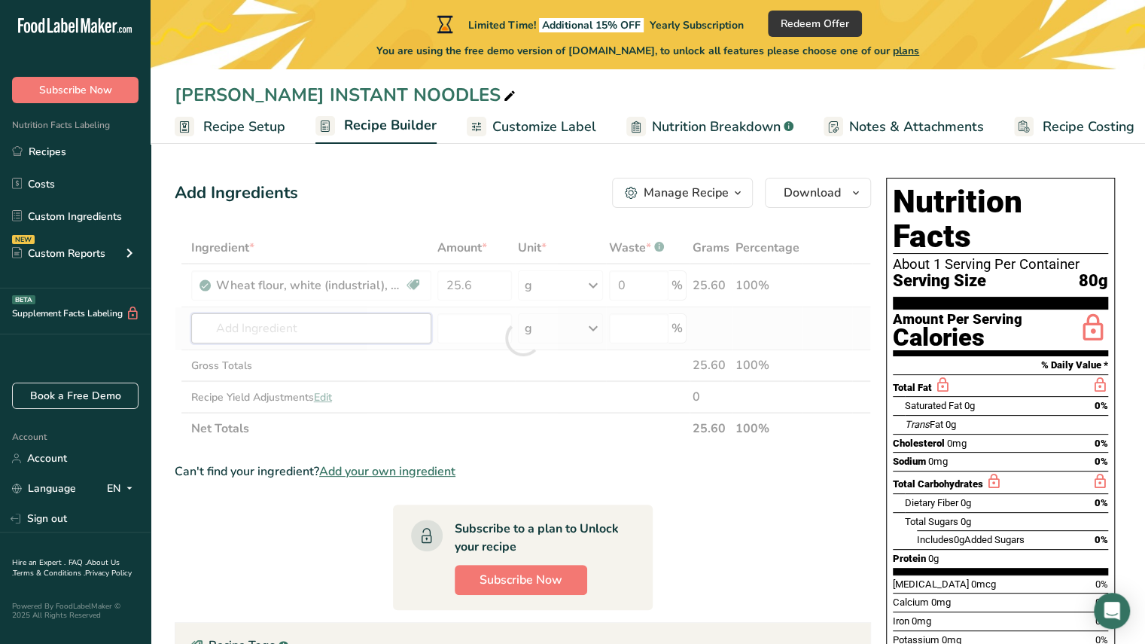
click at [298, 331] on div "Ingredient * Amount * Unit * Waste * .a-a{fill:#347362;}.b-a{fill:#fff;} Grams …" at bounding box center [523, 338] width 696 height 212
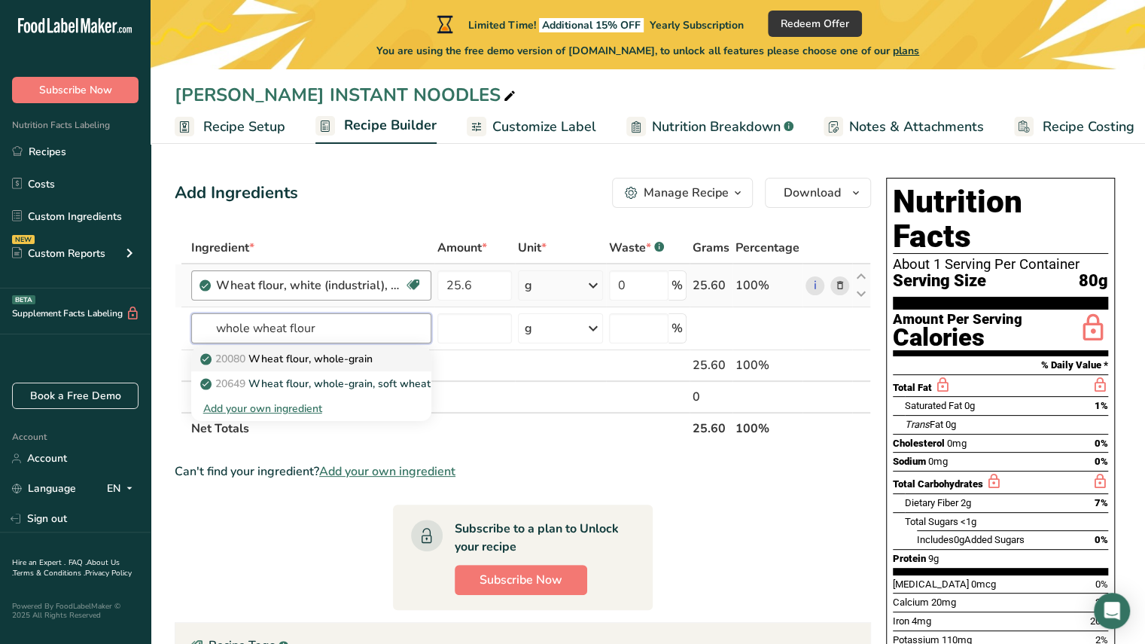
type input "Wheat flour, whole-grain"
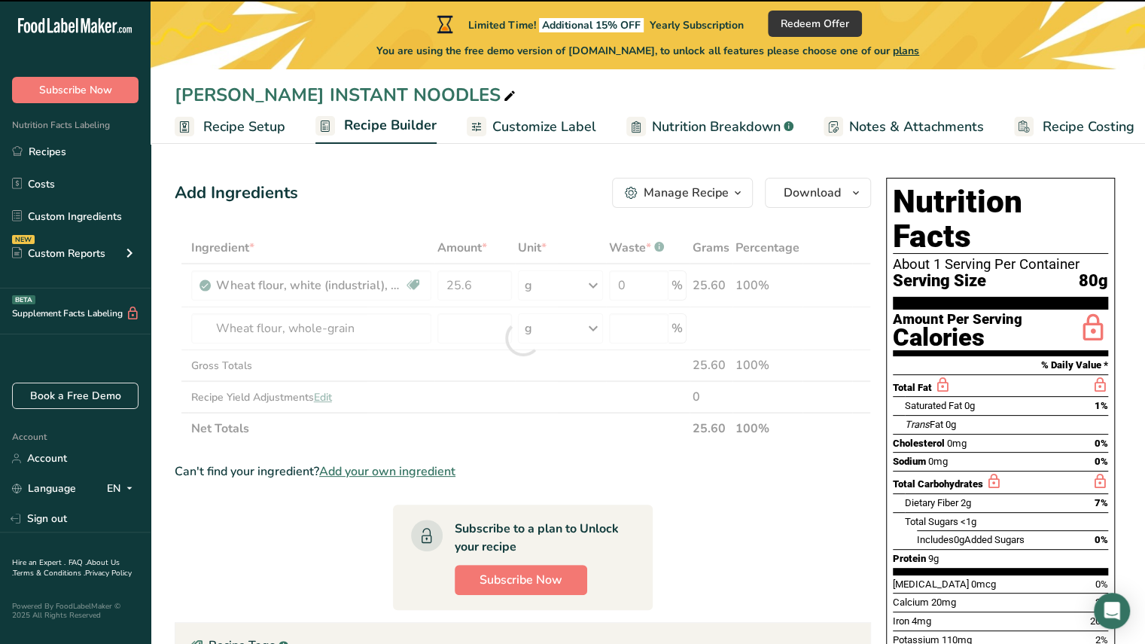
type input "0"
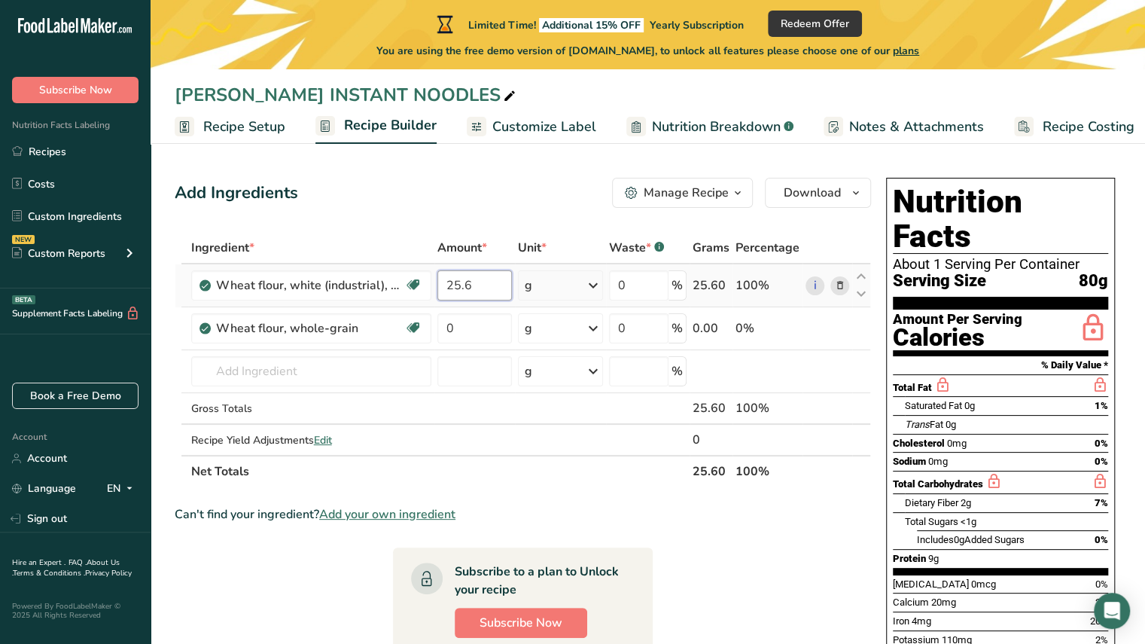
click at [476, 278] on input "25.6" at bounding box center [474, 285] width 75 height 30
type input "40"
click at [461, 332] on div "Ingredient * Amount * Unit * Waste * .a-a{fill:#347362;}.b-a{fill:#fff;} Grams …" at bounding box center [523, 359] width 696 height 255
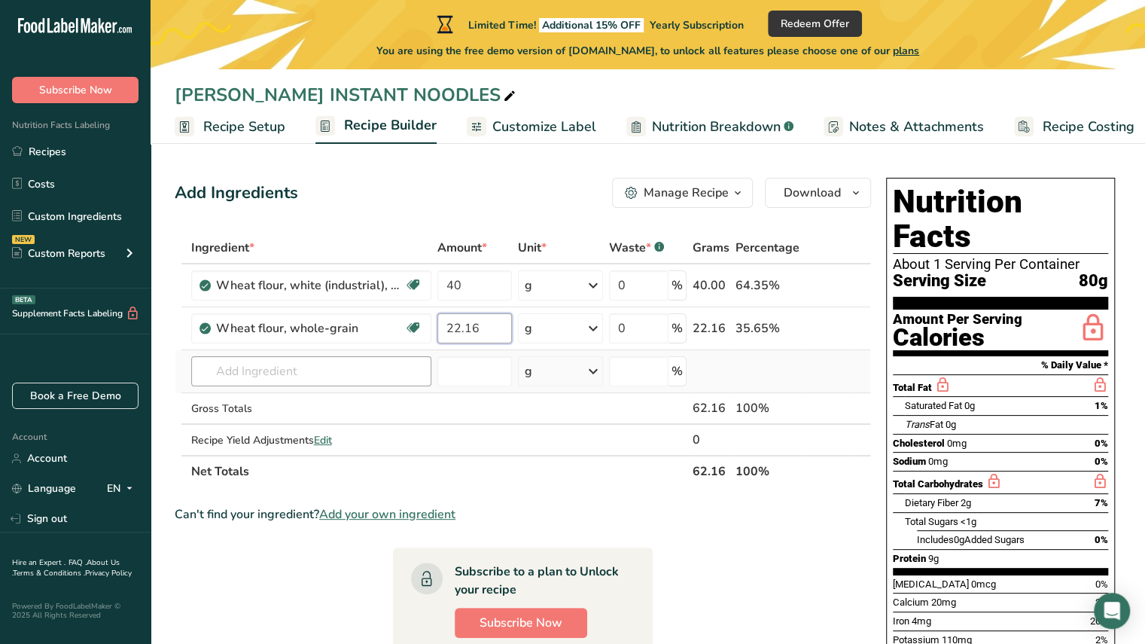
type input "22.16"
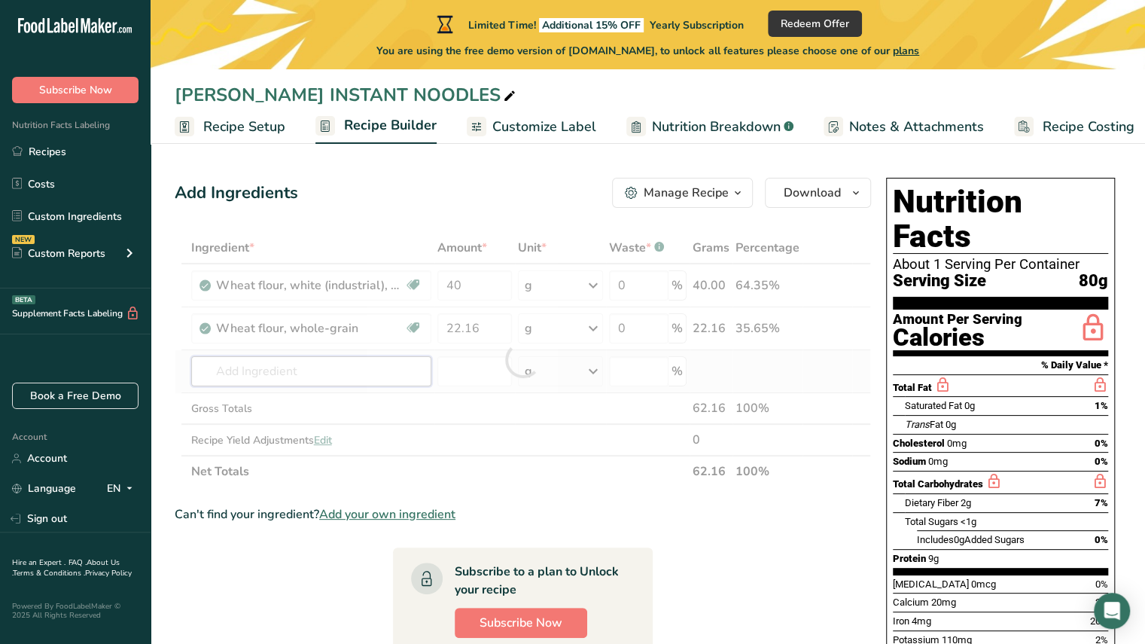
click at [319, 366] on div "Ingredient * Amount * Unit * Waste * .a-a{fill:#347362;}.b-a{fill:#fff;} Grams …" at bounding box center [523, 359] width 696 height 255
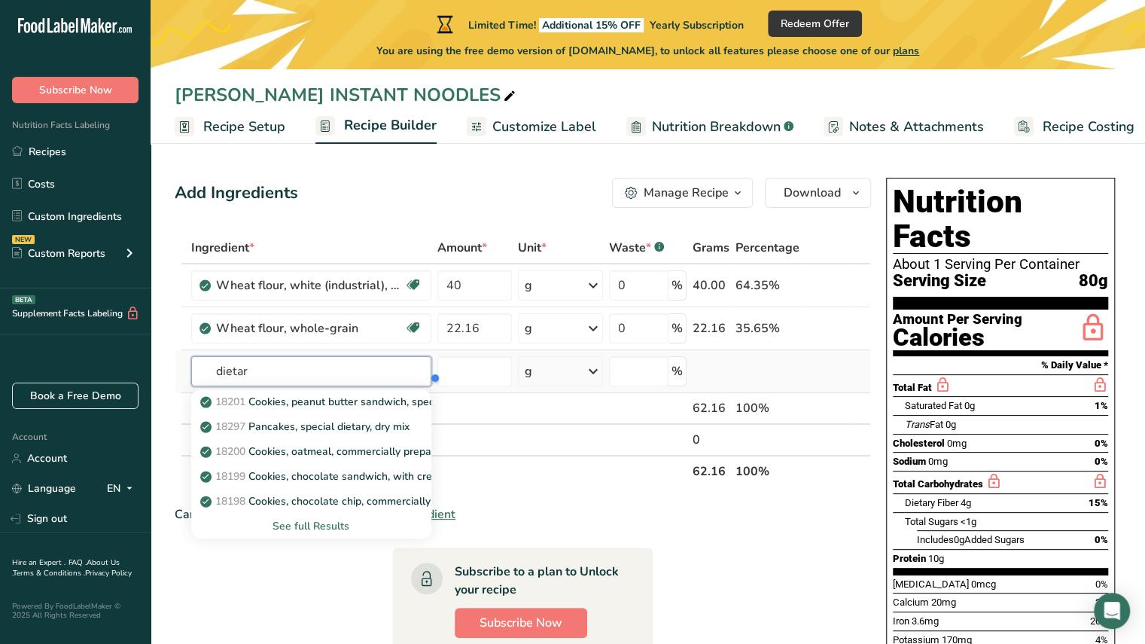
type input "y"
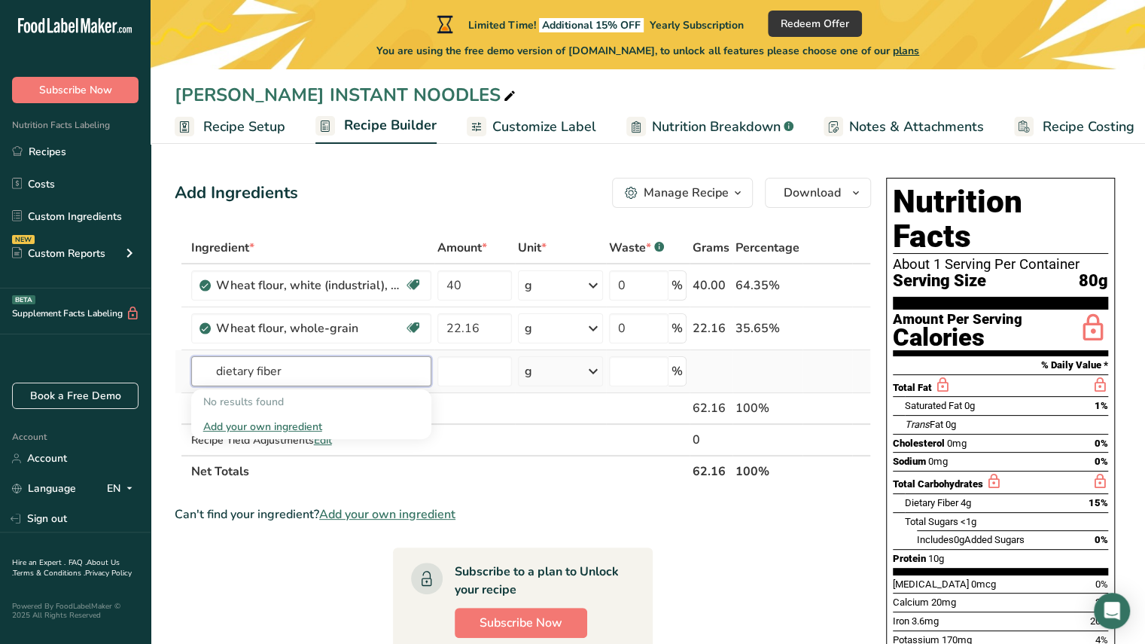
click at [315, 376] on input "dietary fiber" at bounding box center [311, 371] width 240 height 30
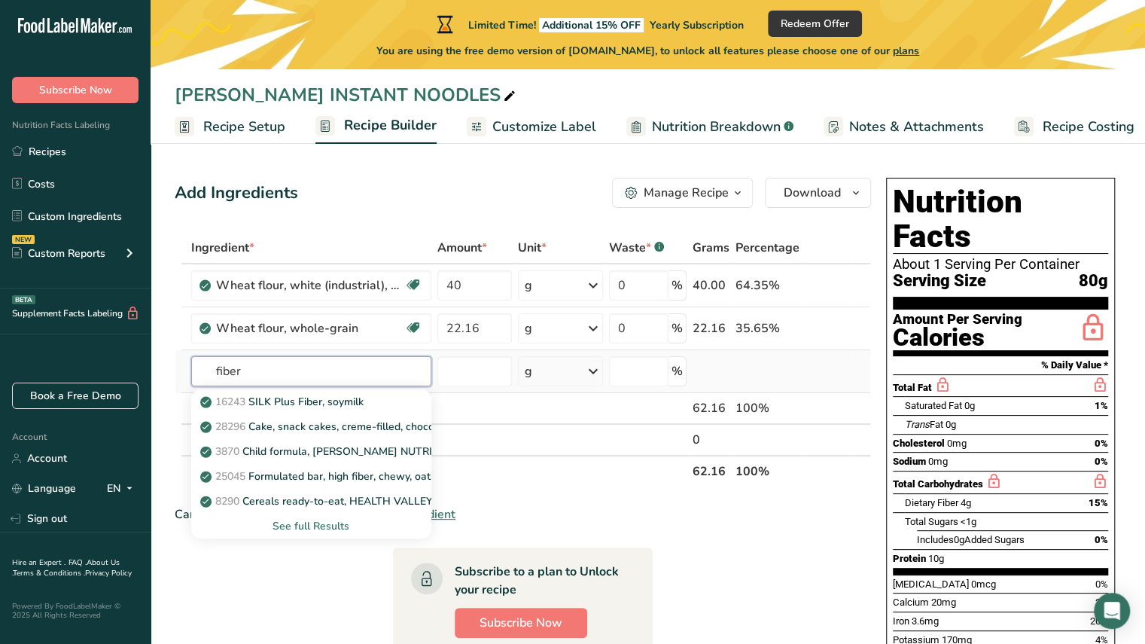
type input "fiber"
click at [301, 529] on div "See full Results" at bounding box center [311, 526] width 216 height 16
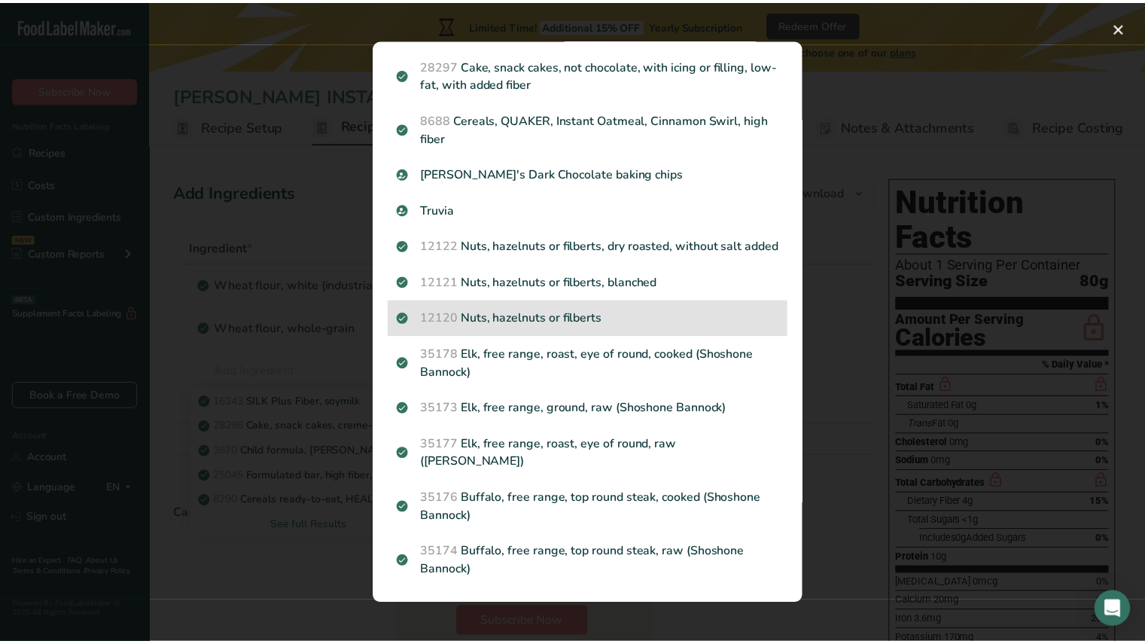
scroll to position [0, 0]
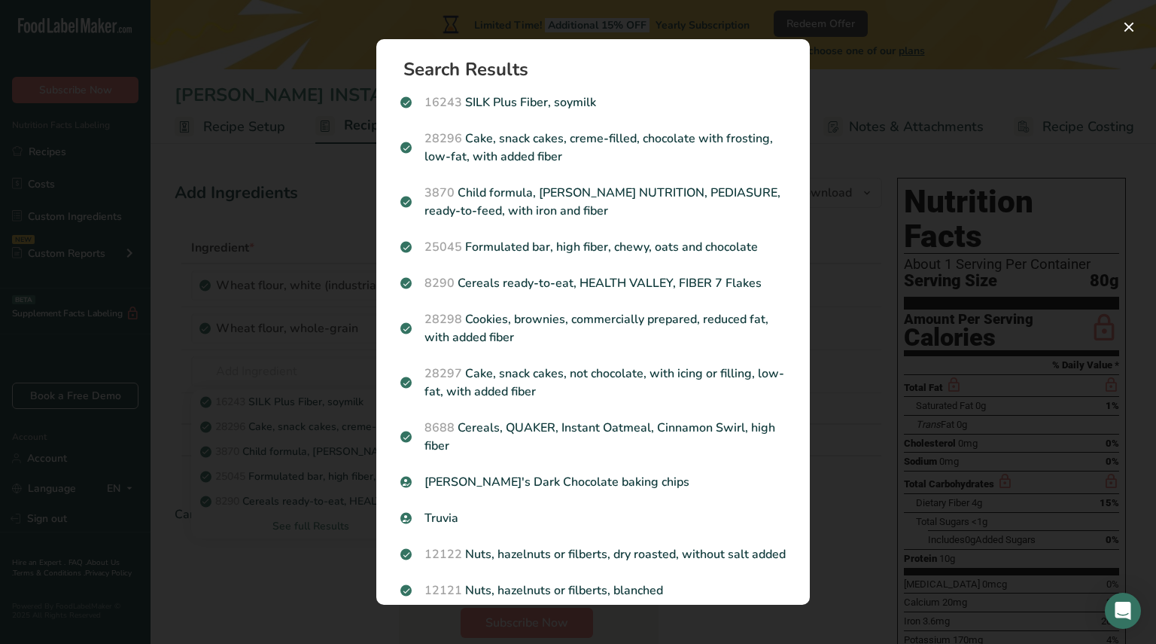
click at [819, 279] on div "Search Results 16243 SILK Plus Fiber, soymilk 28296 Cake, snack cakes, creme-fi…" at bounding box center [593, 321] width 482 height 613
click at [829, 41] on div "Search Results 16243 SILK Plus Fiber, soymilk 28296 Cake, snack cakes, creme-fi…" at bounding box center [593, 321] width 482 height 613
click at [1133, 28] on button "Search results modal" at bounding box center [1129, 27] width 24 height 24
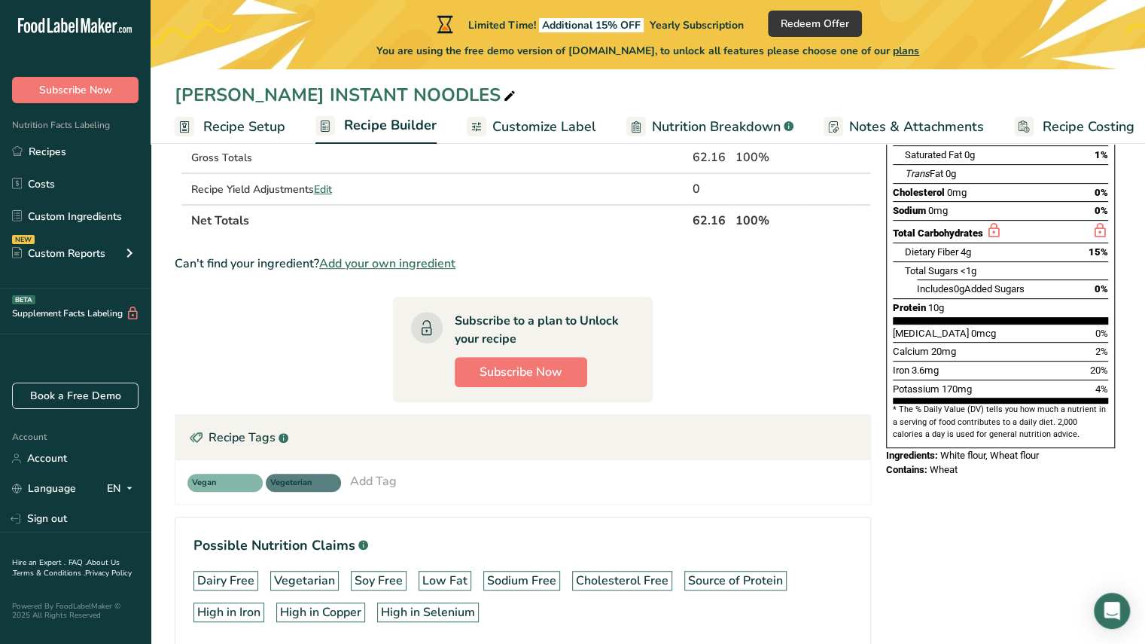
scroll to position [322, 0]
